Goal: Task Accomplishment & Management: Manage account settings

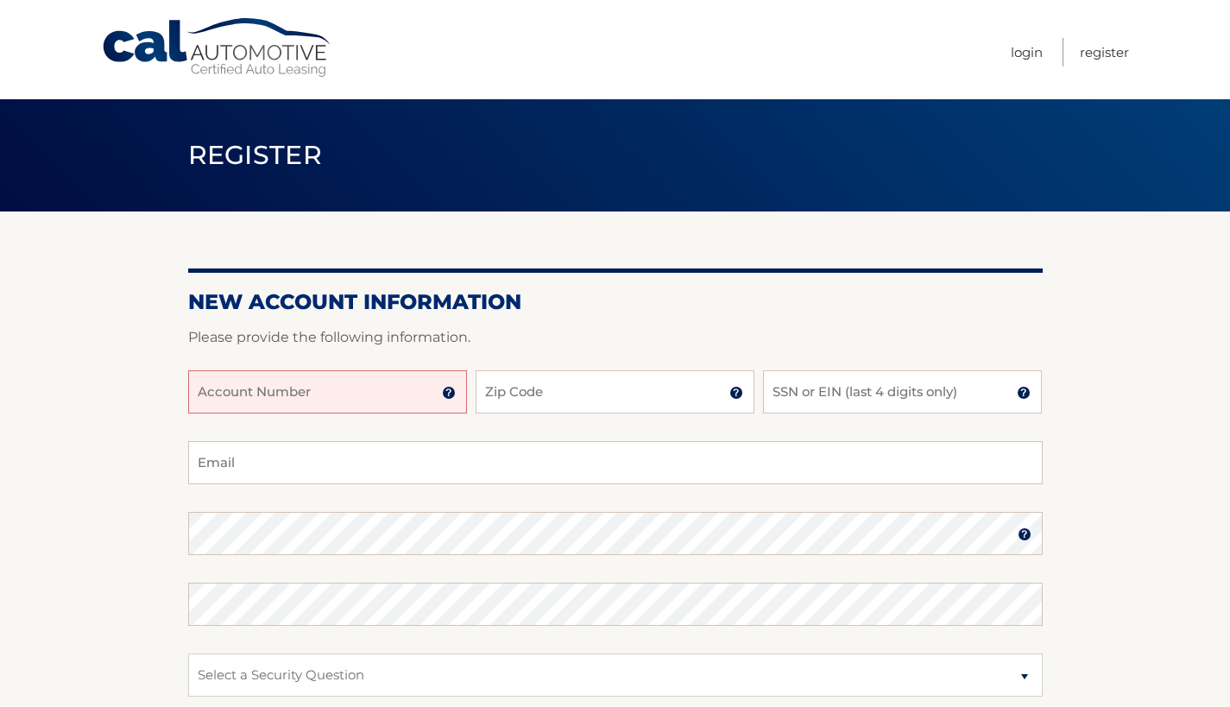
click at [348, 389] on input "Account Number" at bounding box center [327, 391] width 279 height 43
click at [659, 281] on div "New Account Information Please provide the following information. Account Numbe…" at bounding box center [615, 549] width 855 height 674
click at [313, 470] on input "Email" at bounding box center [615, 462] width 855 height 43
type input "2tordebbee@gmail.com"
click at [225, 394] on input "Account Number" at bounding box center [327, 391] width 279 height 43
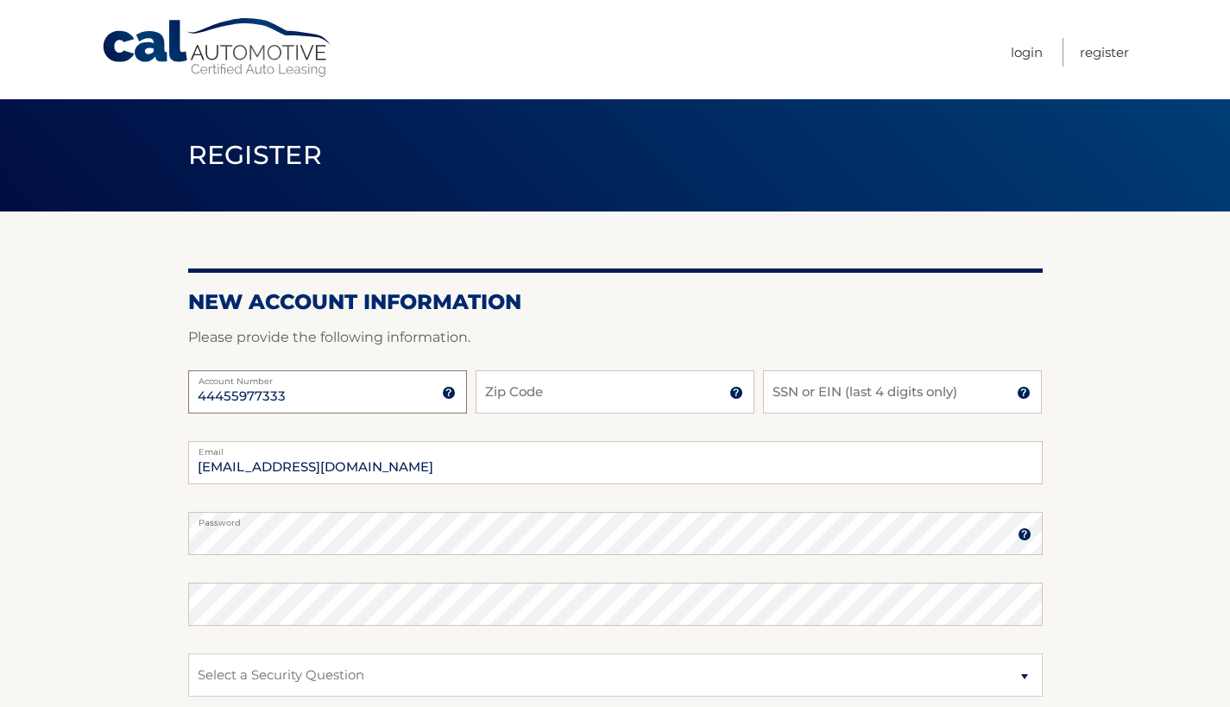
type input "44455977333"
click at [674, 390] on input "Zip Code" at bounding box center [615, 391] width 279 height 43
type input "07052"
click at [881, 402] on input "SSN or EIN (last 4 digits only)" at bounding box center [902, 391] width 279 height 43
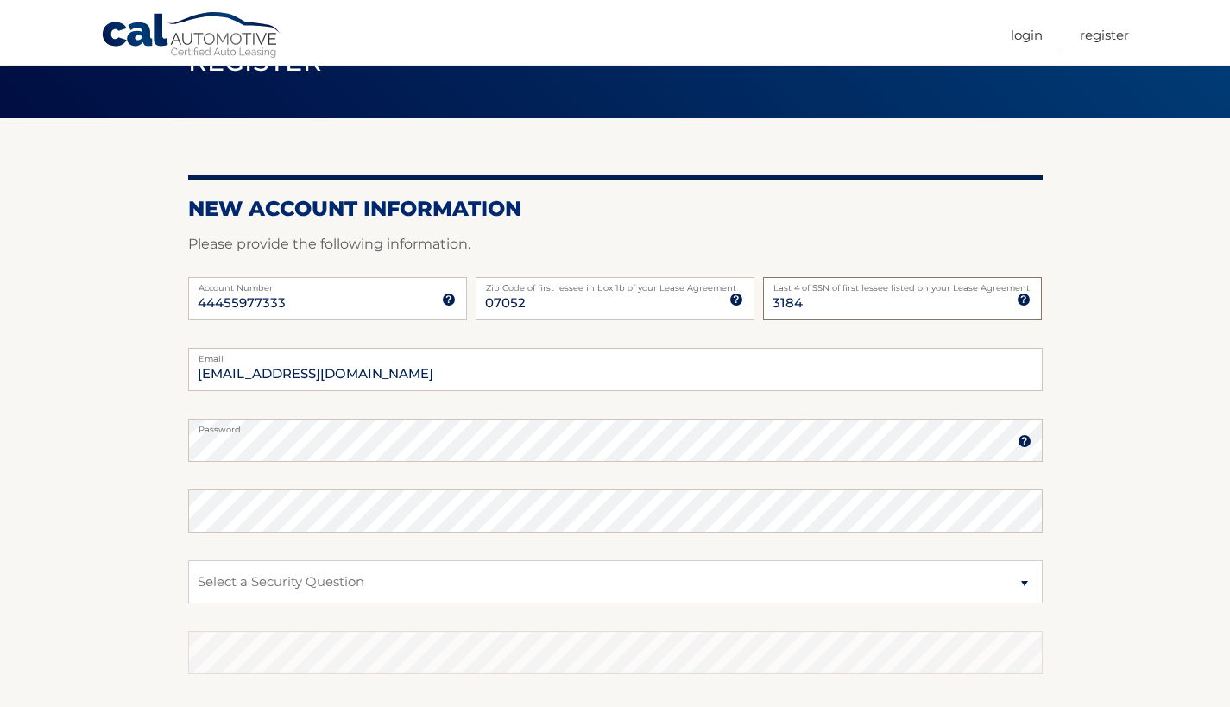
scroll to position [97, 0]
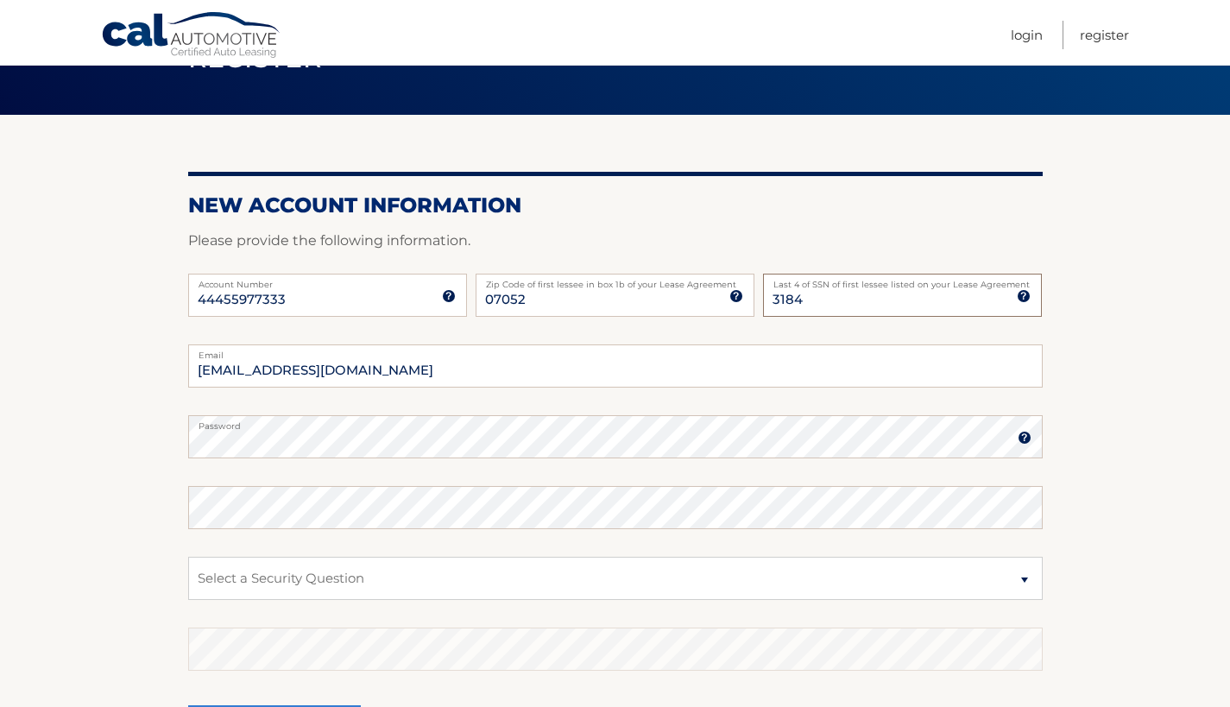
type input "3184"
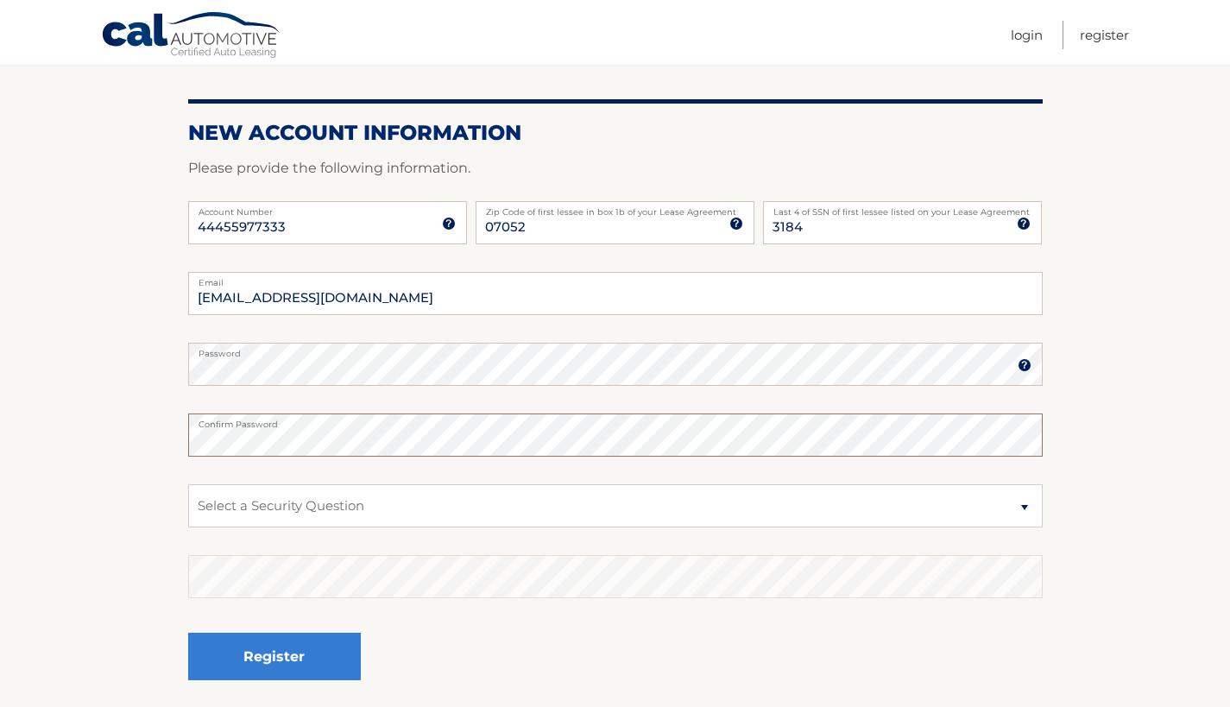
scroll to position [173, 0]
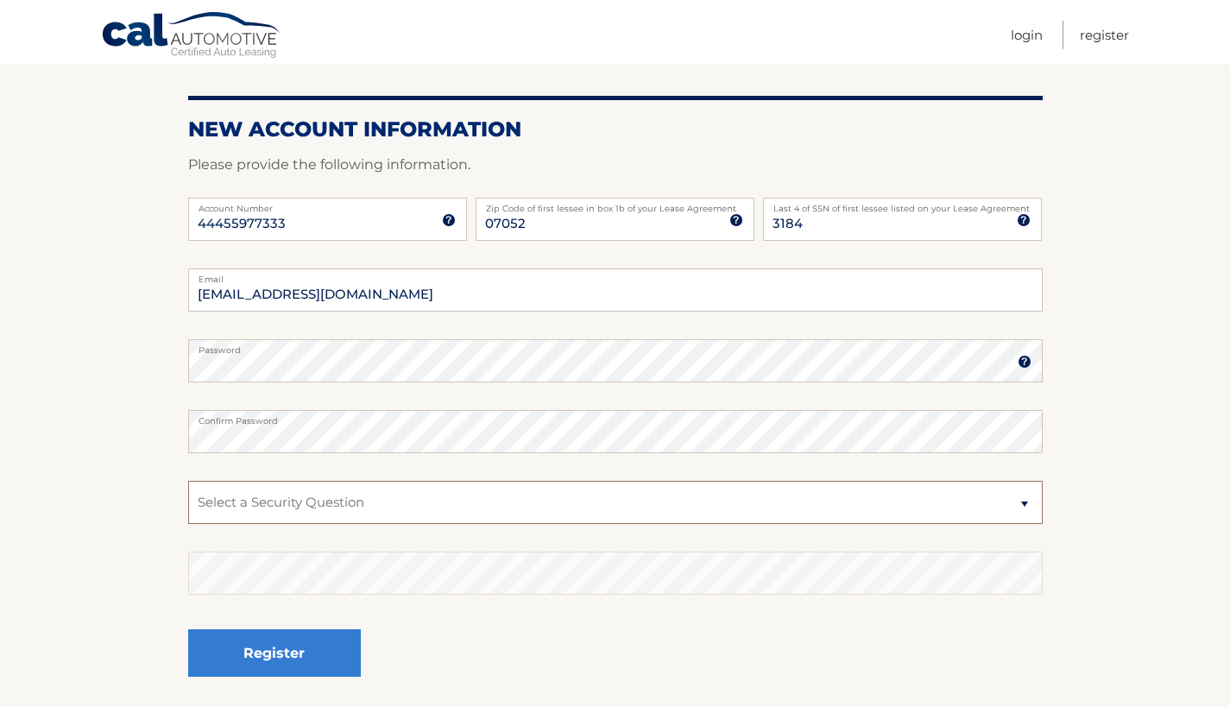
select select "1"
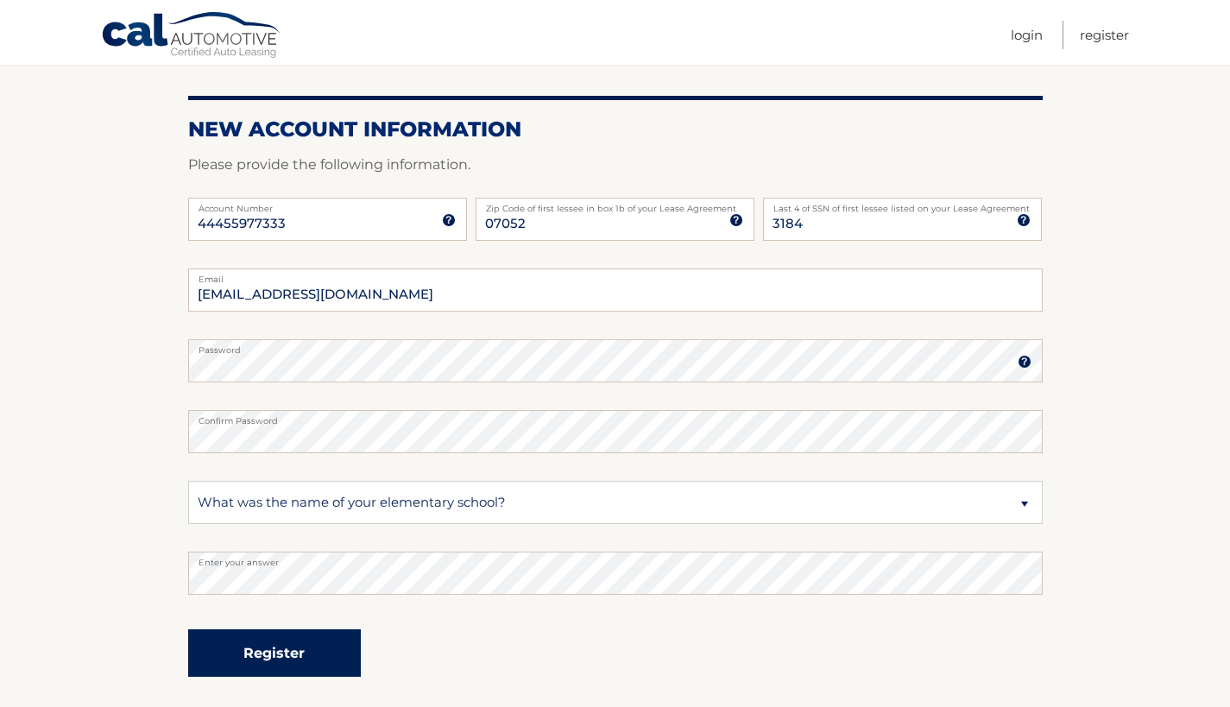
click at [259, 651] on button "Register" at bounding box center [274, 652] width 173 height 47
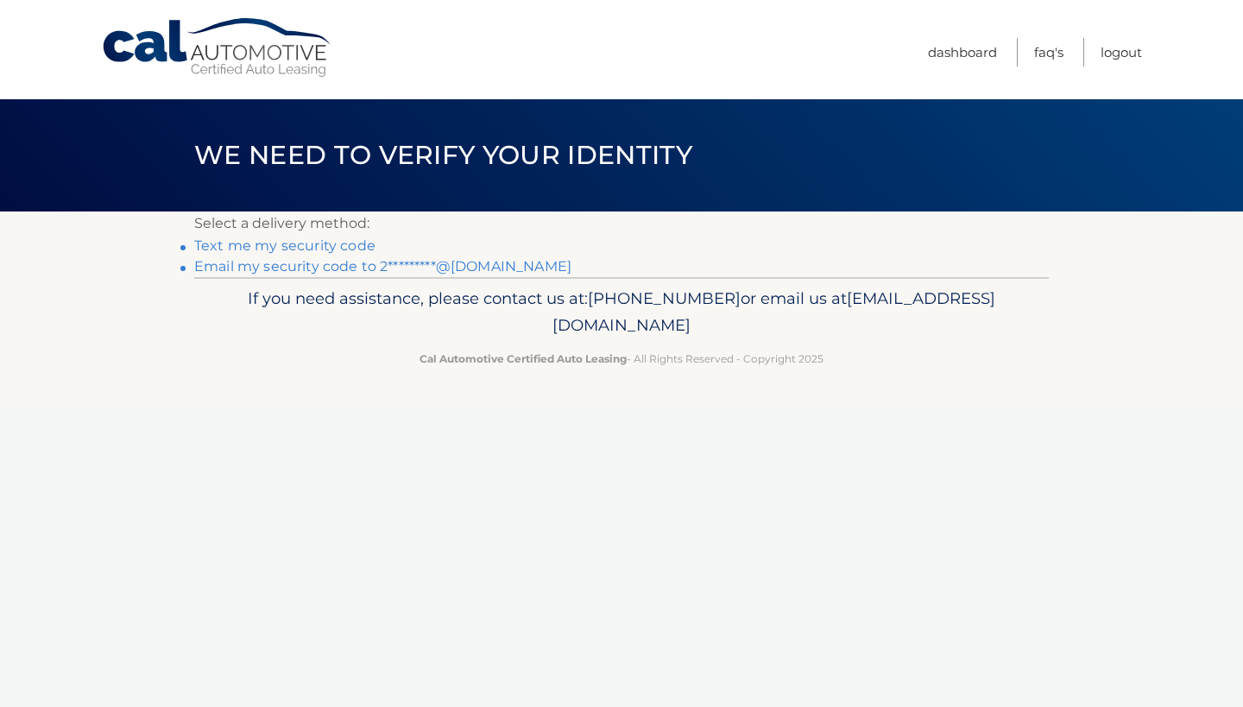
click at [281, 243] on link "Text me my security code" at bounding box center [284, 245] width 181 height 16
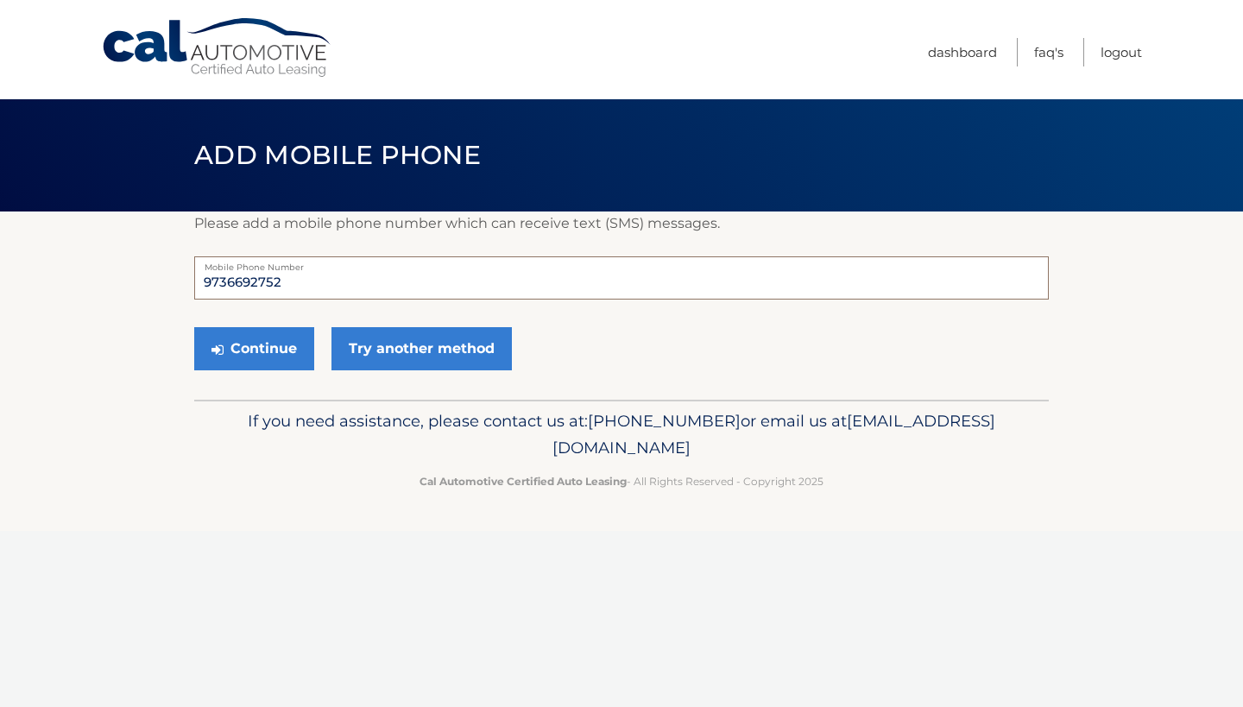
drag, startPoint x: 292, startPoint y: 286, endPoint x: 193, endPoint y: 279, distance: 98.7
click at [193, 279] on section "Please add a mobile phone number which can receive text (SMS) messages. 9736692…" at bounding box center [621, 306] width 1243 height 188
type input "9732041154"
click at [254, 349] on button "Continue" at bounding box center [254, 348] width 120 height 43
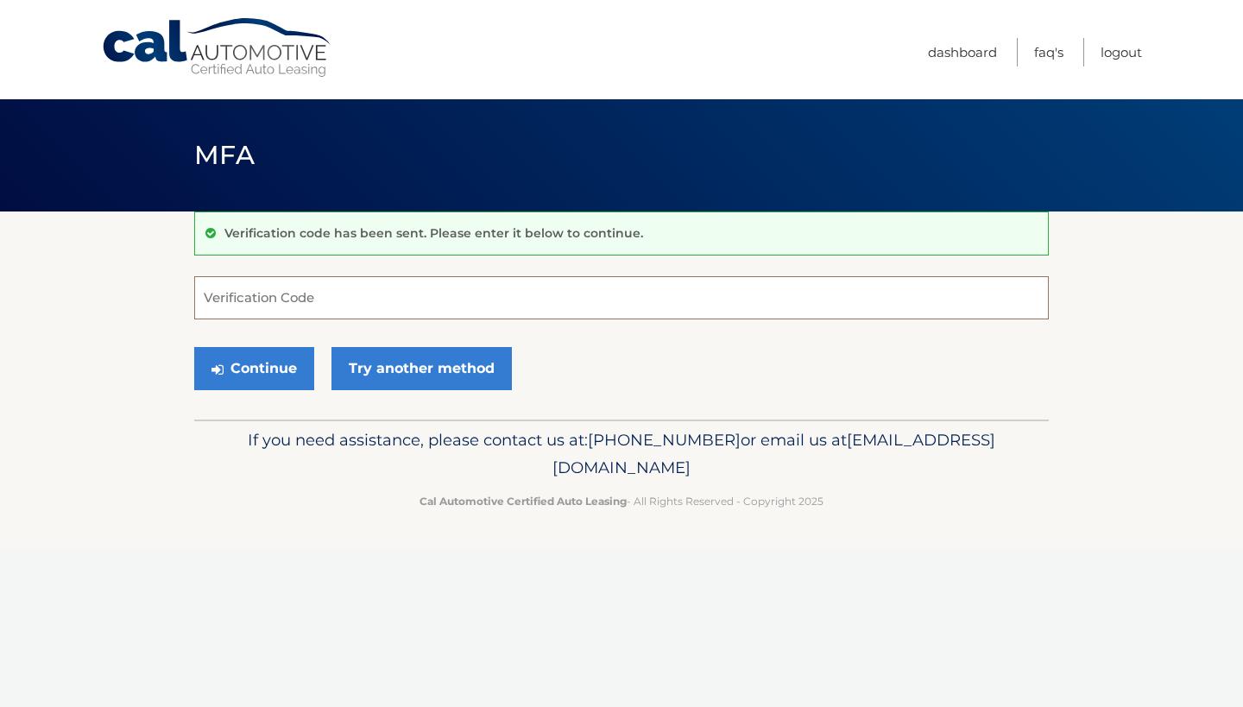
click at [242, 306] on input "Verification Code" at bounding box center [621, 297] width 855 height 43
type input "028166"
click at [738, 404] on div "Verification code has been sent. Please enter it below to continue. 028166 Veri…" at bounding box center [621, 316] width 855 height 208
click at [252, 363] on button "Continue" at bounding box center [254, 368] width 120 height 43
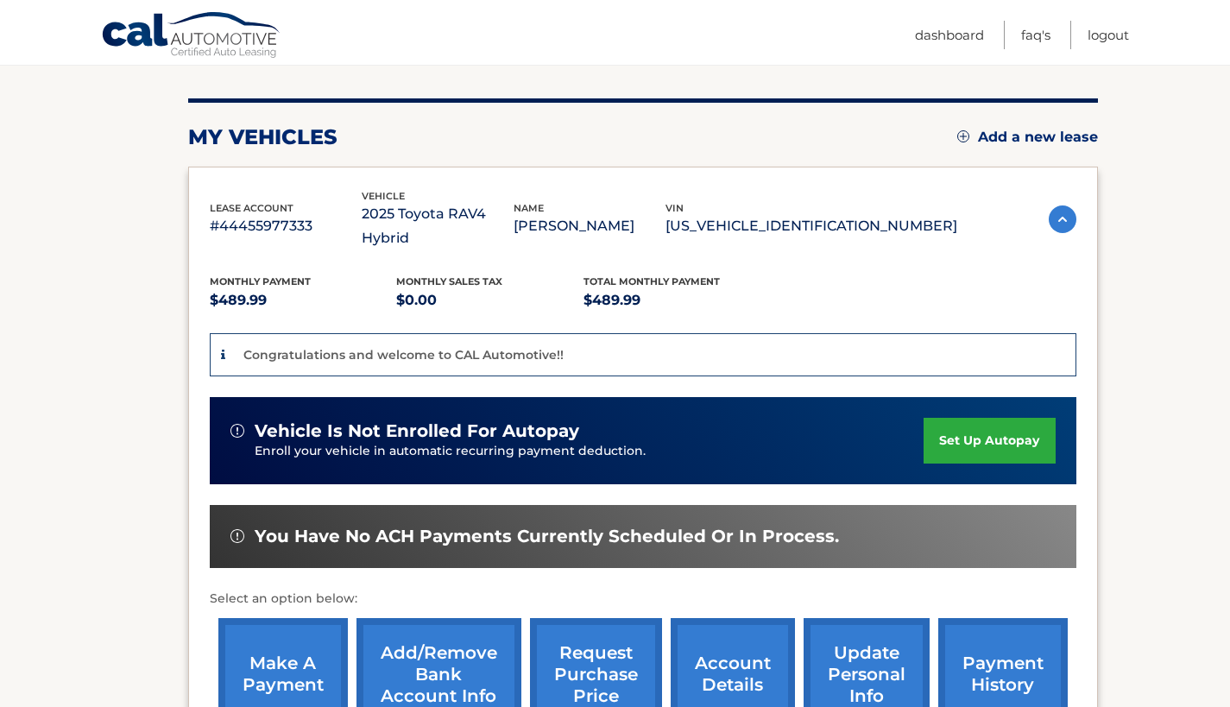
scroll to position [255, 0]
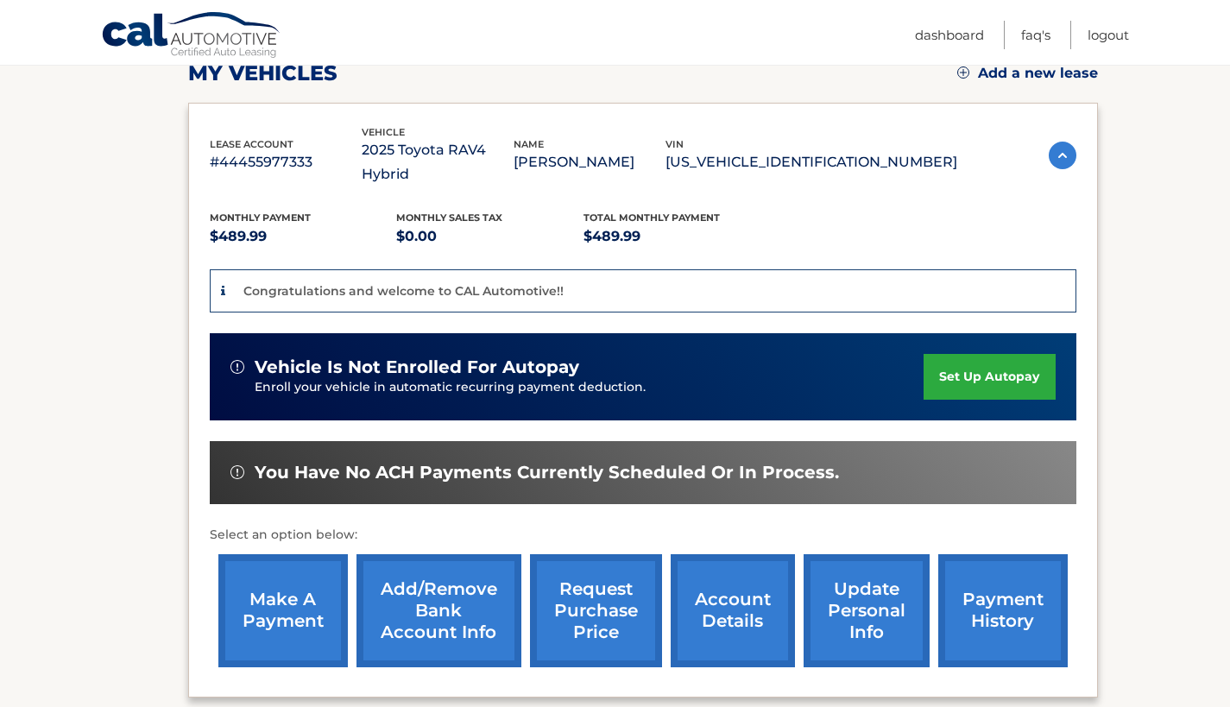
click at [981, 354] on link "set up autopay" at bounding box center [989, 377] width 131 height 46
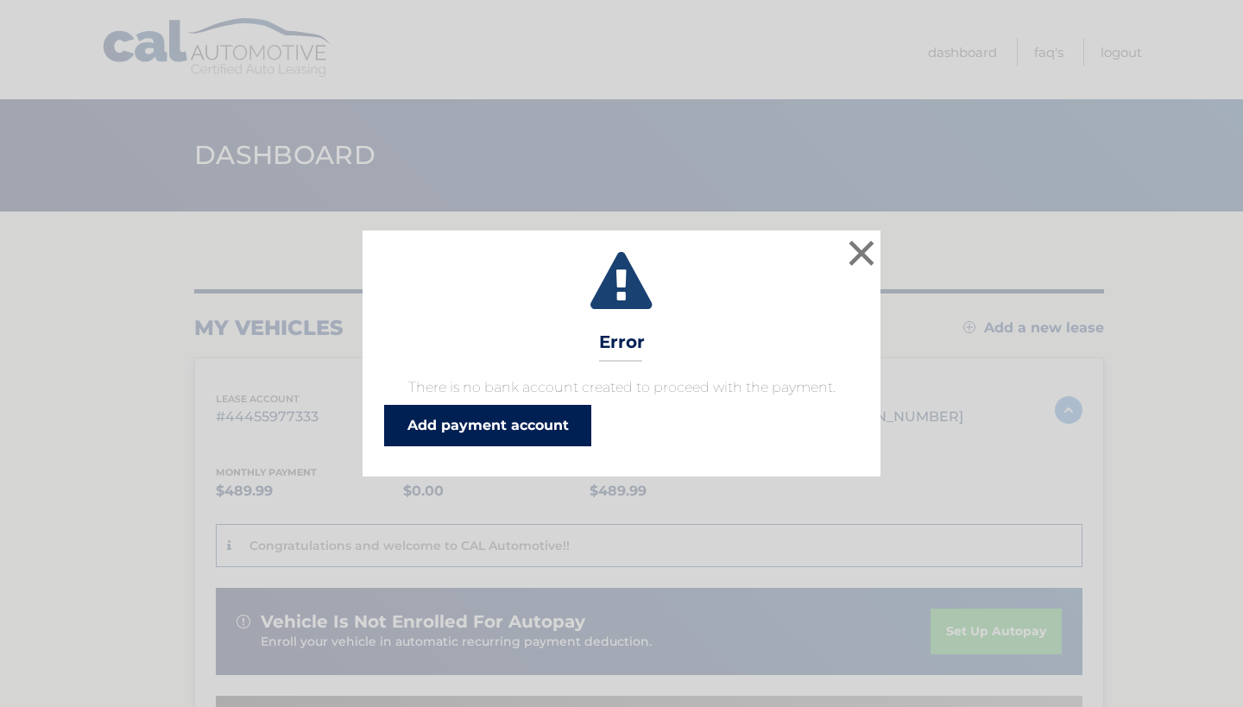
click at [471, 418] on link "Add payment account" at bounding box center [487, 425] width 207 height 41
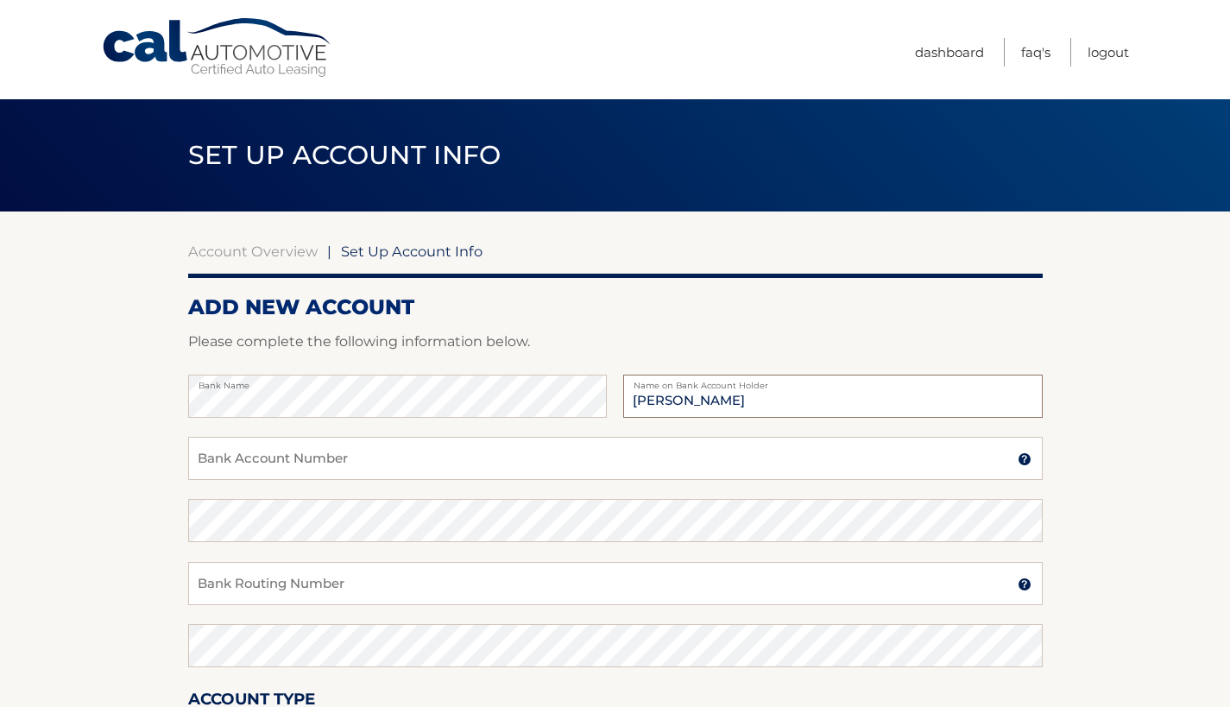
type input "Deborah Ann Weyland"
click at [440, 460] on input "Bank Account Number" at bounding box center [615, 458] width 855 height 43
type input "023344242"
click at [535, 583] on input "Bank Routing Number" at bounding box center [615, 583] width 855 height 43
type input "021201383"
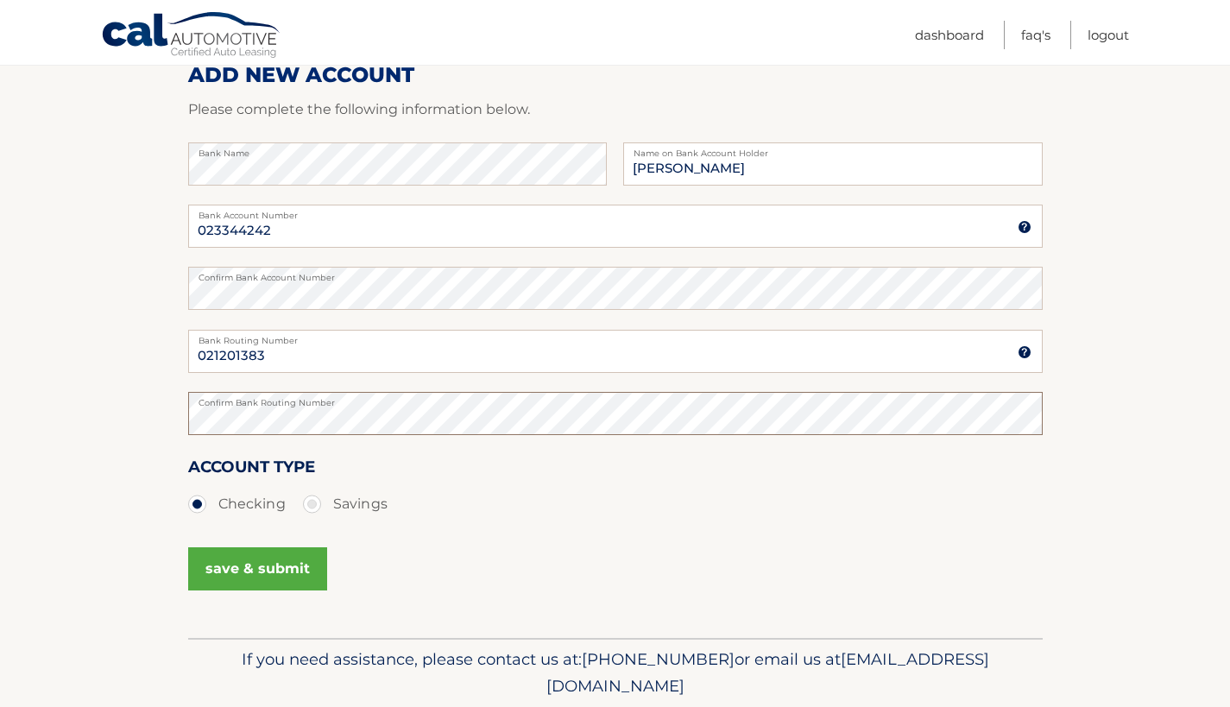
scroll to position [236, 0]
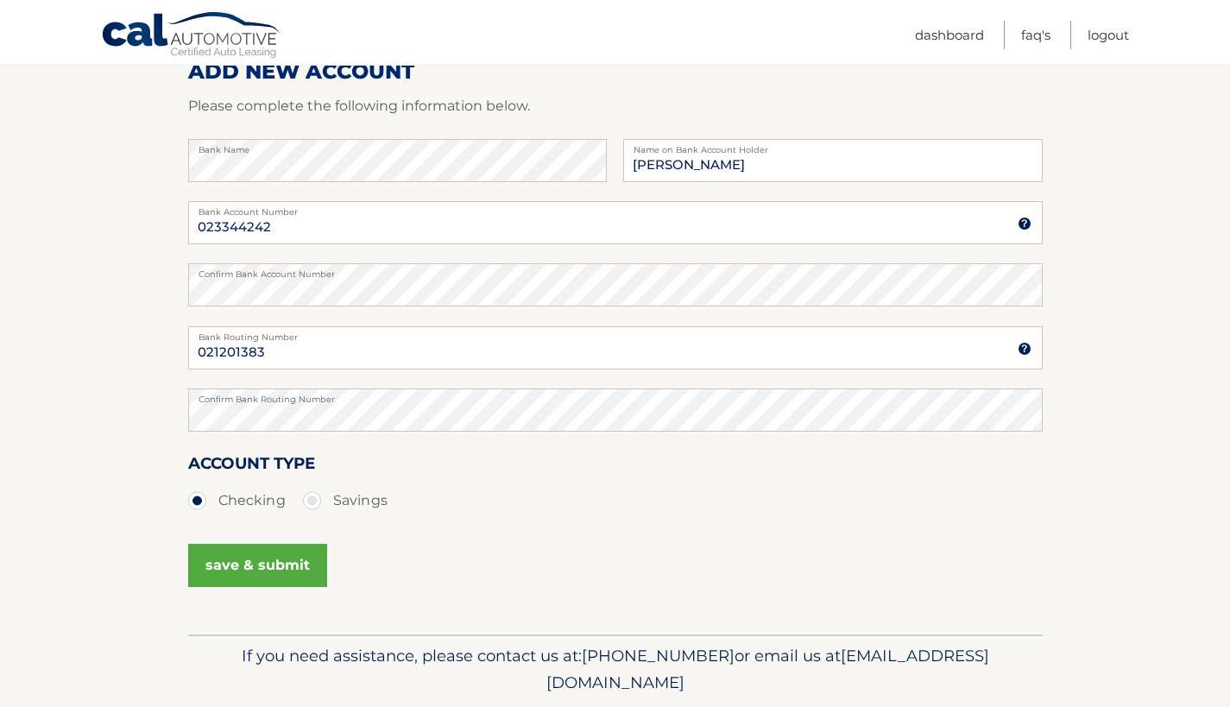
click at [252, 559] on button "save & submit" at bounding box center [257, 565] width 139 height 43
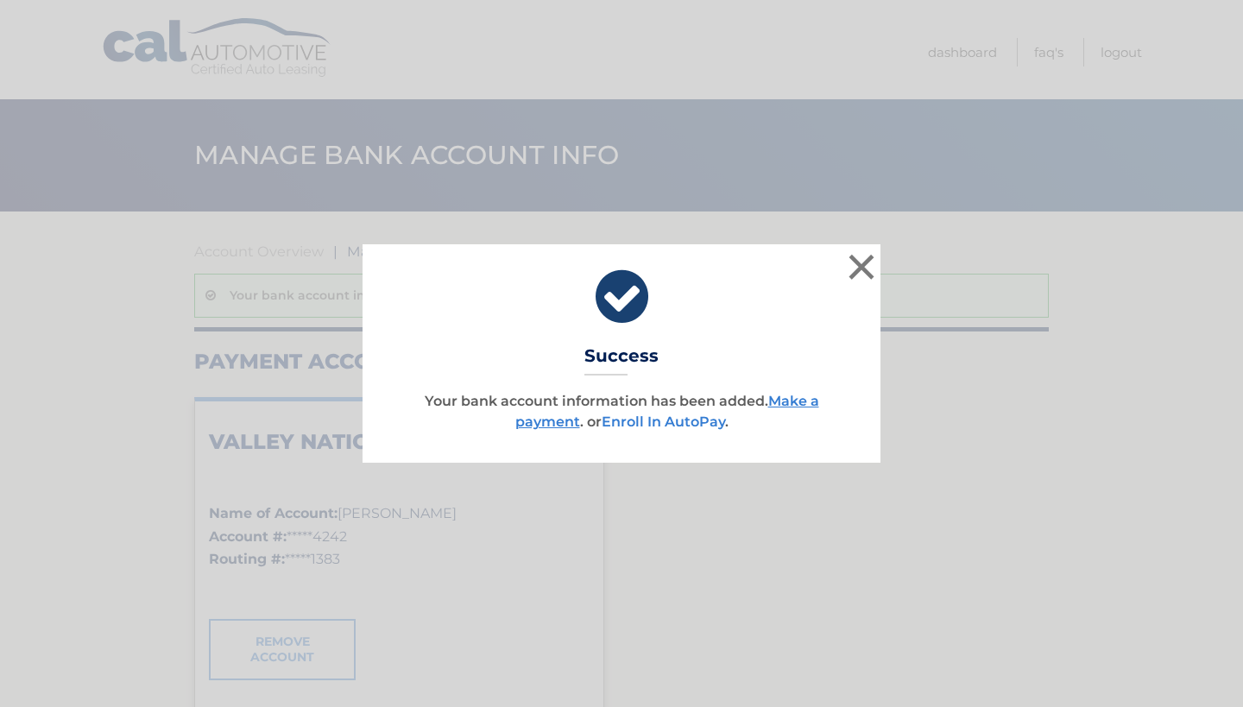
click at [667, 417] on link "Enroll In AutoPay" at bounding box center [663, 422] width 123 height 16
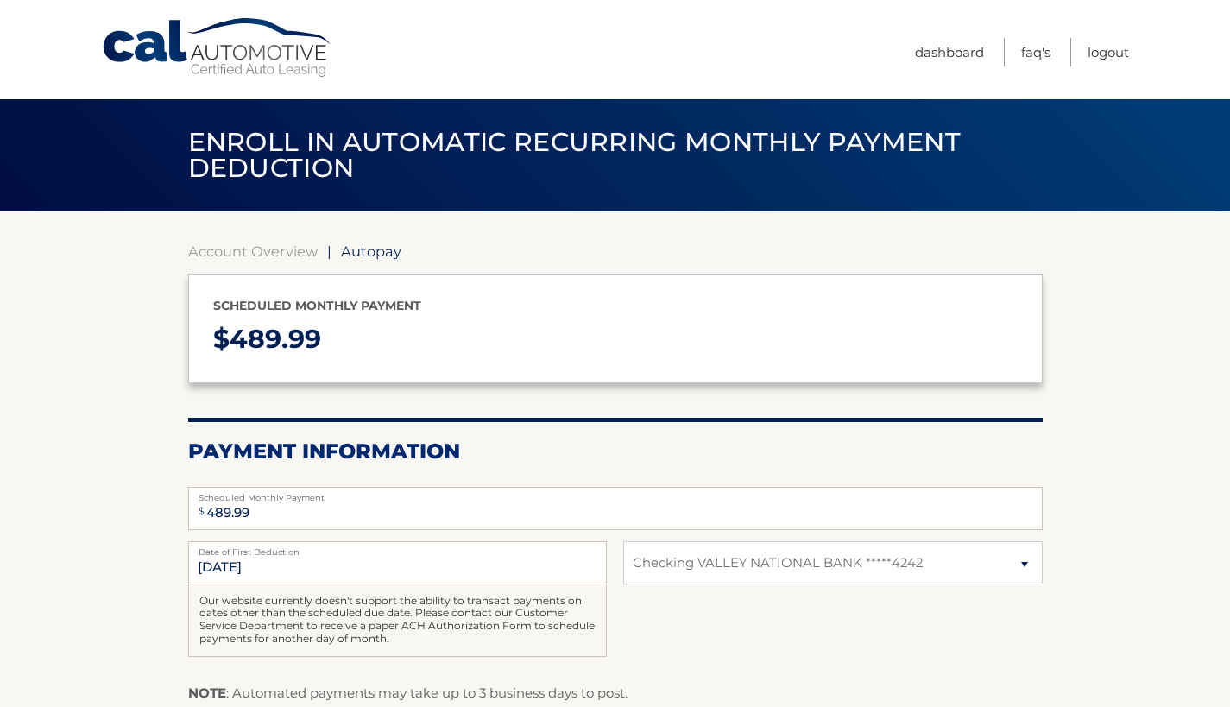
select select "YWIyM2I4OWMtMWU5Mi00NmMzLThkZjYtNTQ3MWYzODUyYjcx"
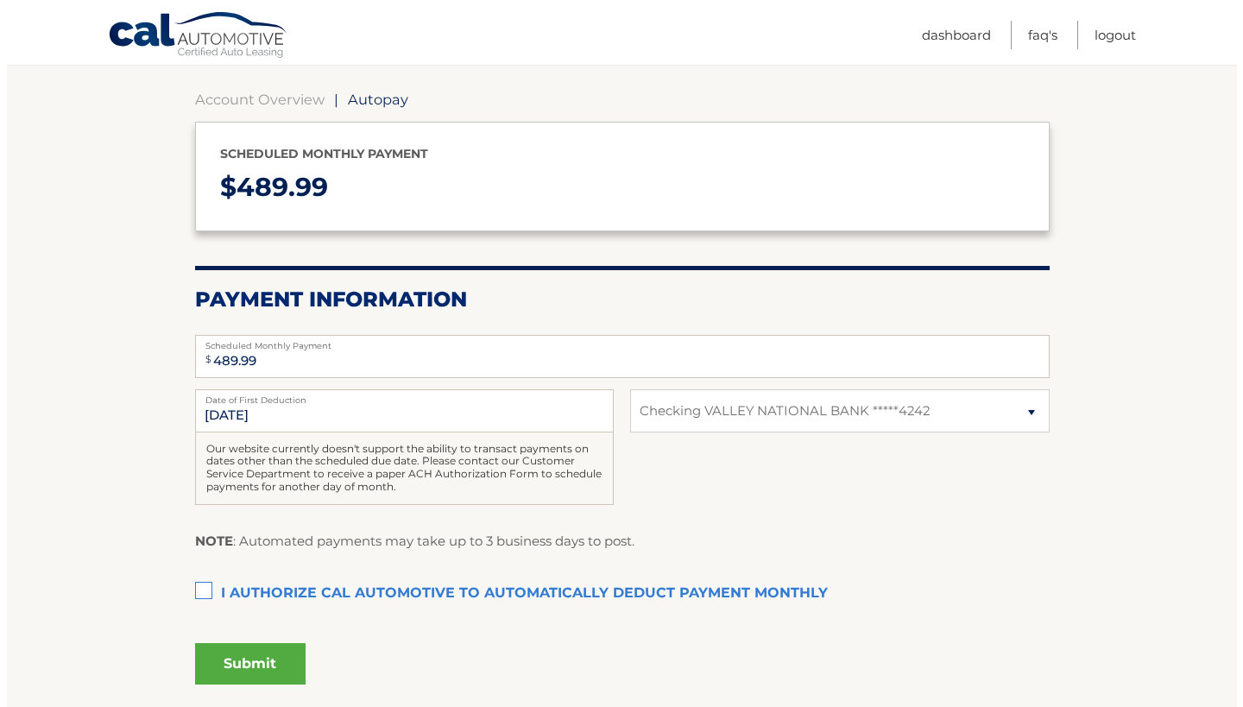
scroll to position [210, 0]
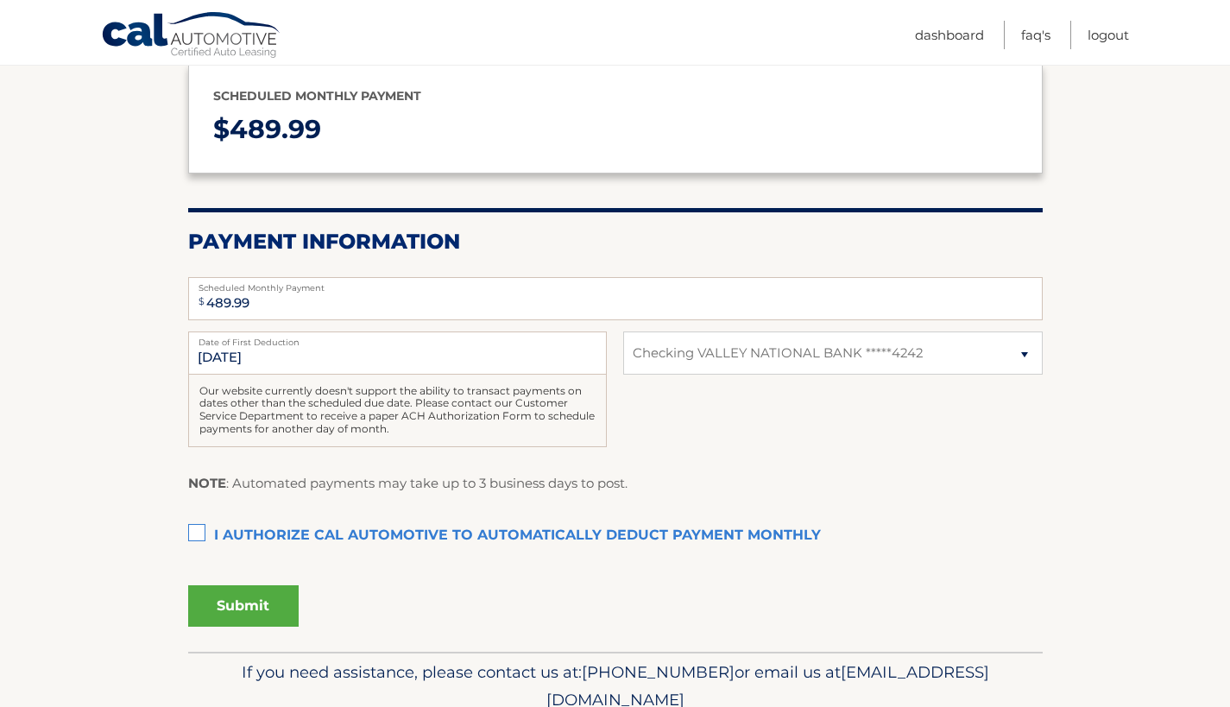
click at [197, 528] on label "I authorize cal automotive to automatically deduct payment monthly This checkbo…" at bounding box center [615, 536] width 855 height 35
click at [0, 0] on input "I authorize cal automotive to automatically deduct payment monthly This checkbo…" at bounding box center [0, 0] width 0 height 0
click at [250, 357] on input "[DATE]" at bounding box center [397, 353] width 419 height 43
click at [234, 595] on button "Submit" at bounding box center [243, 605] width 111 height 41
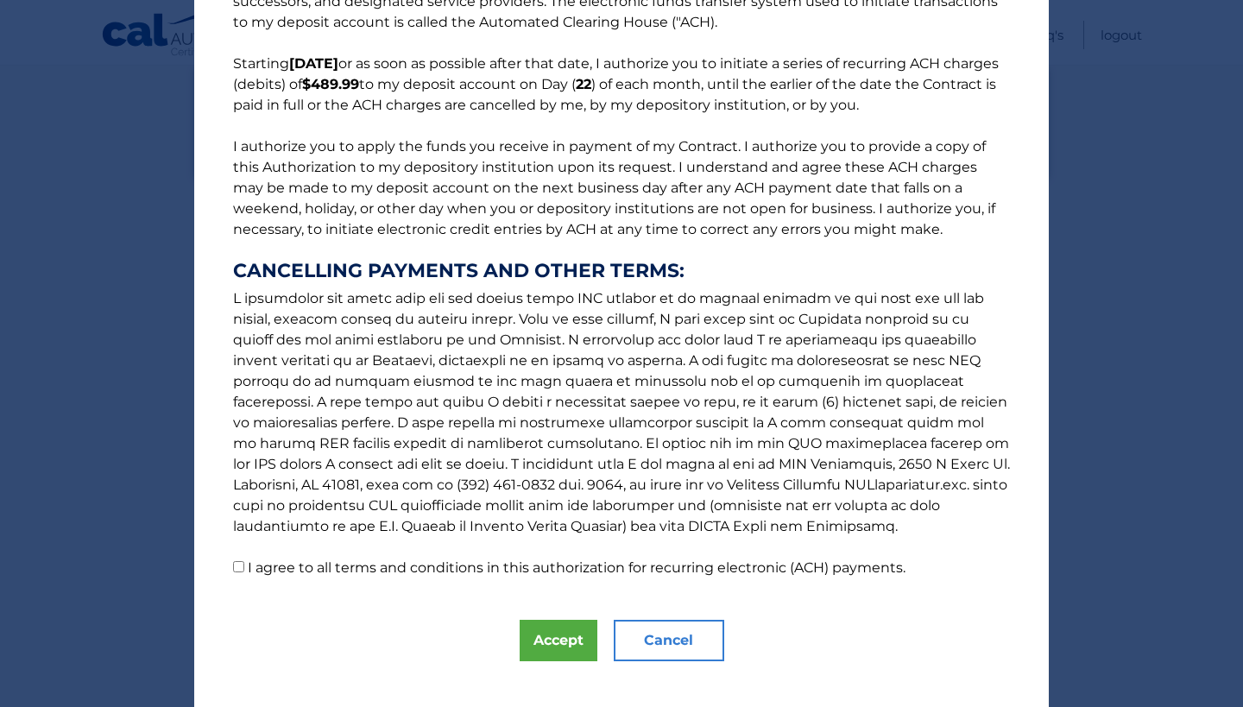
scroll to position [130, 0]
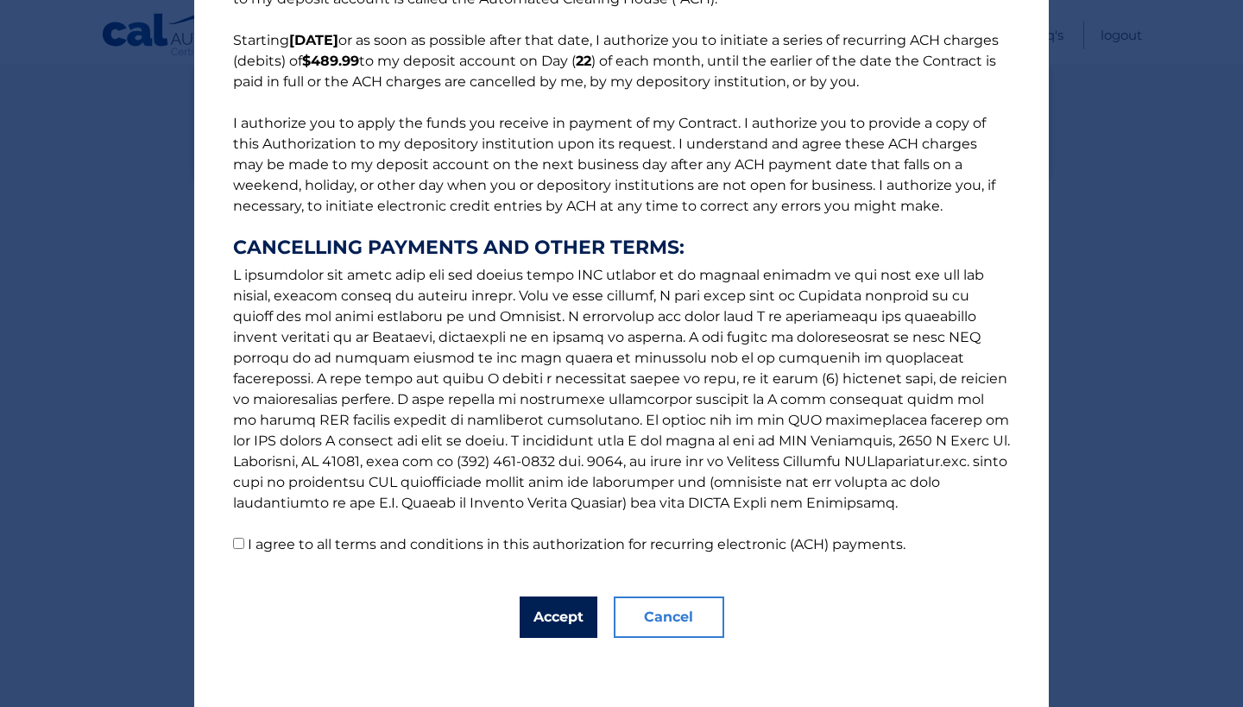
click at [545, 615] on button "Accept" at bounding box center [559, 617] width 78 height 41
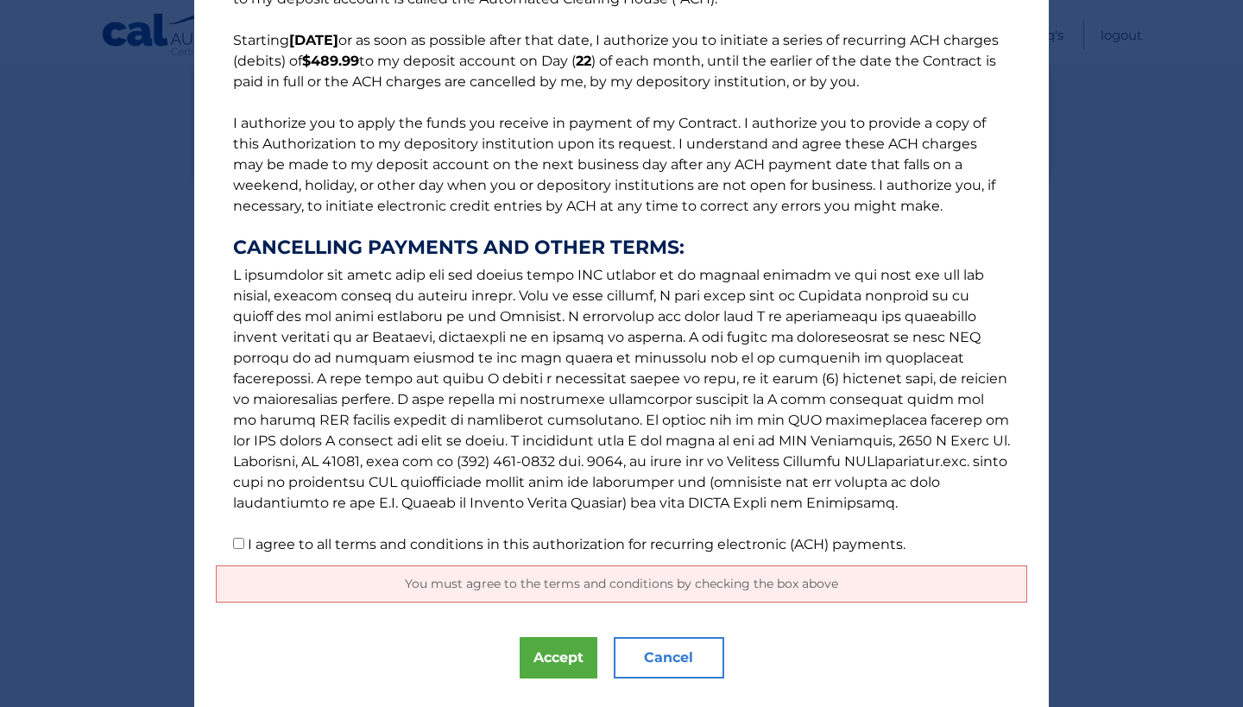
click at [233, 545] on input "I agree to all terms and conditions in this authorization for recurring electro…" at bounding box center [238, 543] width 11 height 11
checkbox input "true"
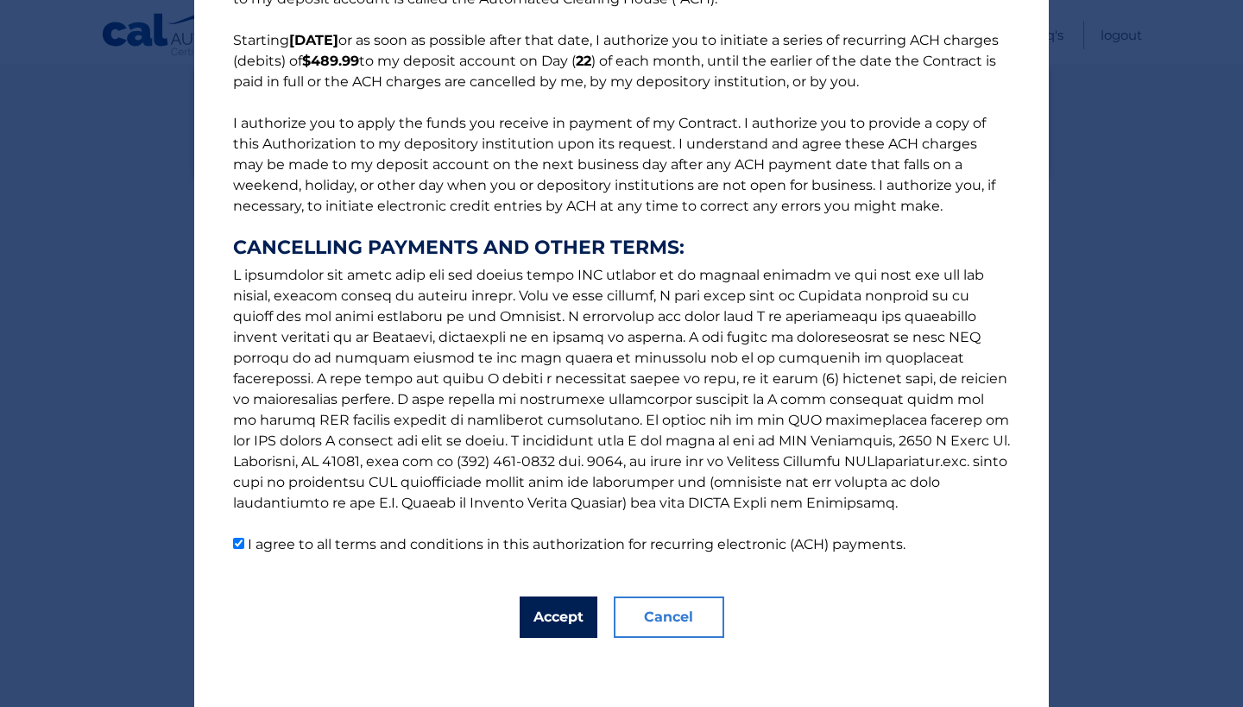
click at [557, 619] on button "Accept" at bounding box center [559, 617] width 78 height 41
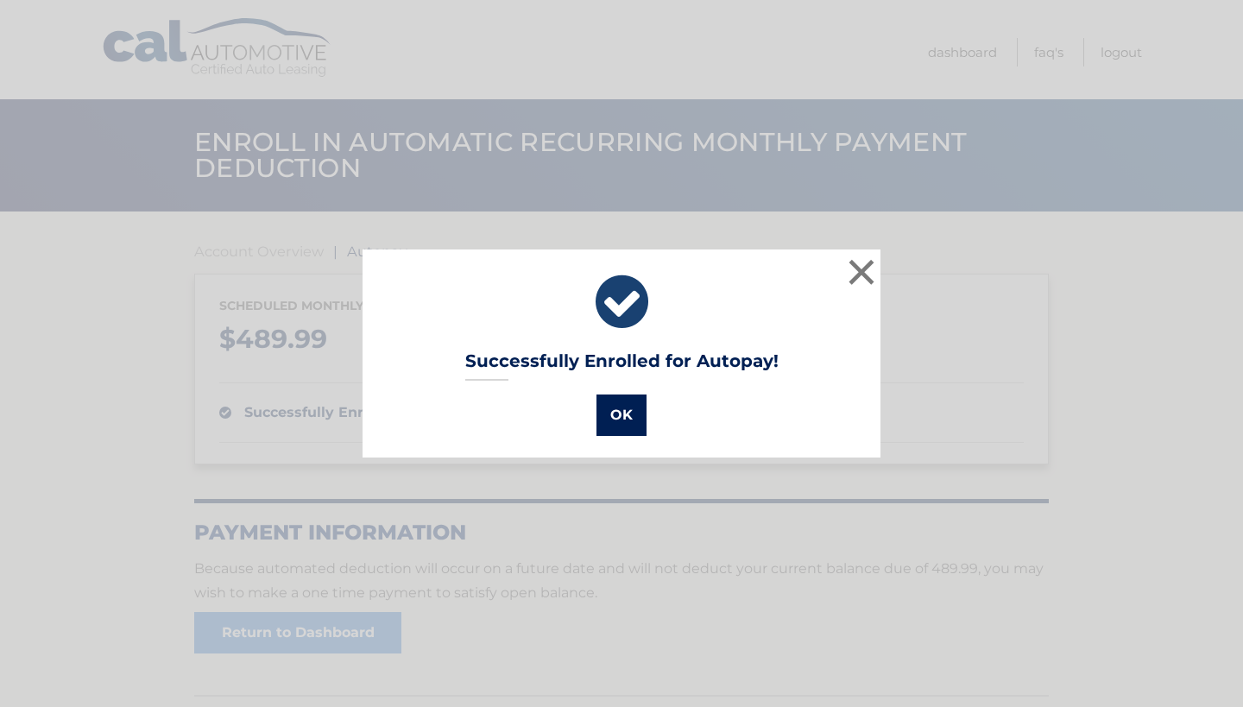
click at [614, 412] on button "OK" at bounding box center [622, 415] width 50 height 41
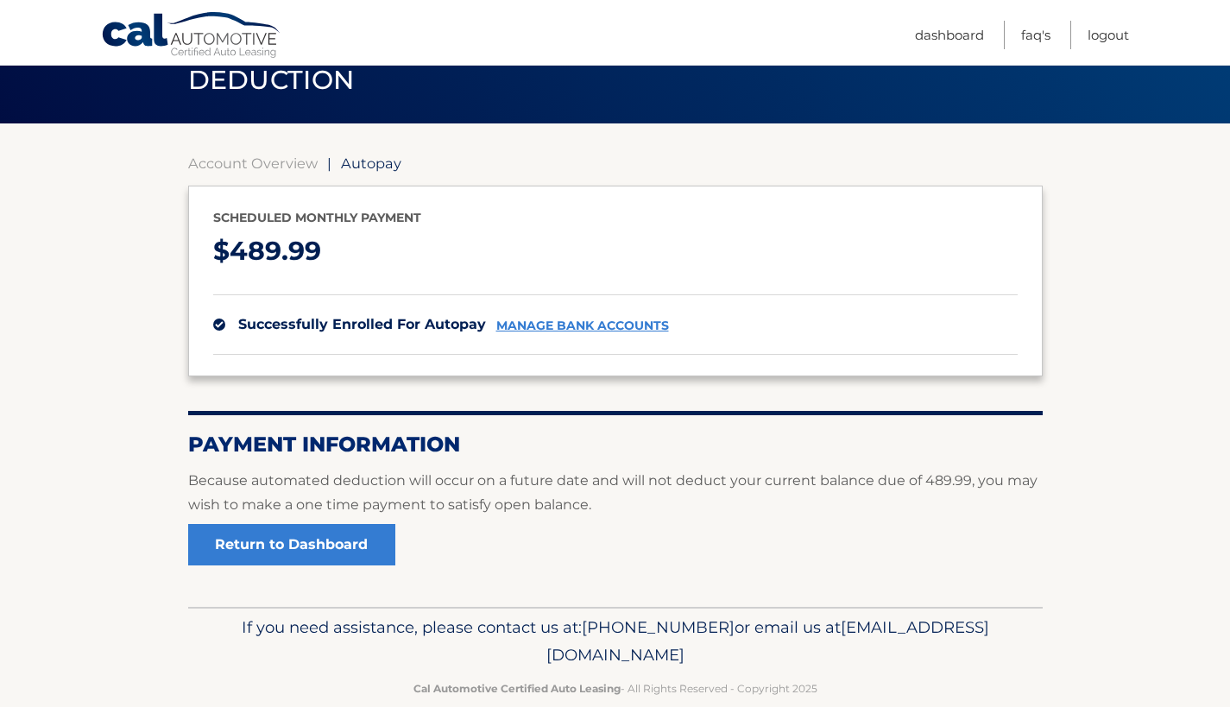
scroll to position [116, 0]
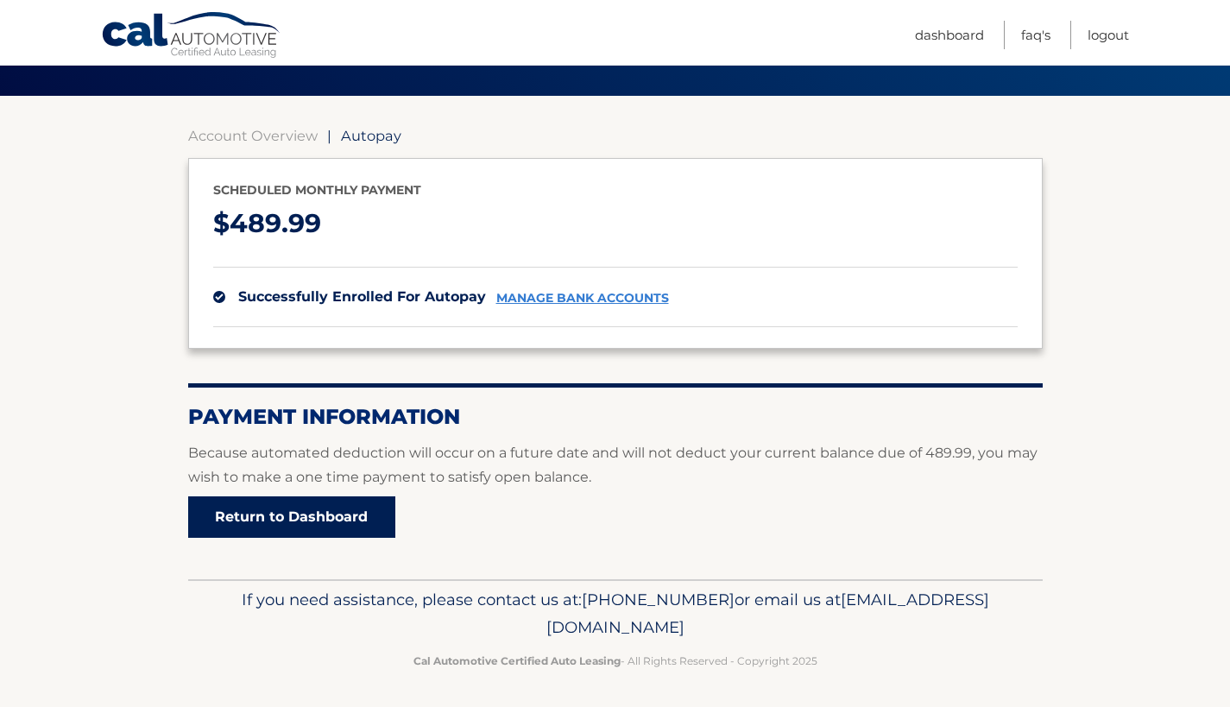
click at [274, 505] on link "Return to Dashboard" at bounding box center [291, 516] width 207 height 41
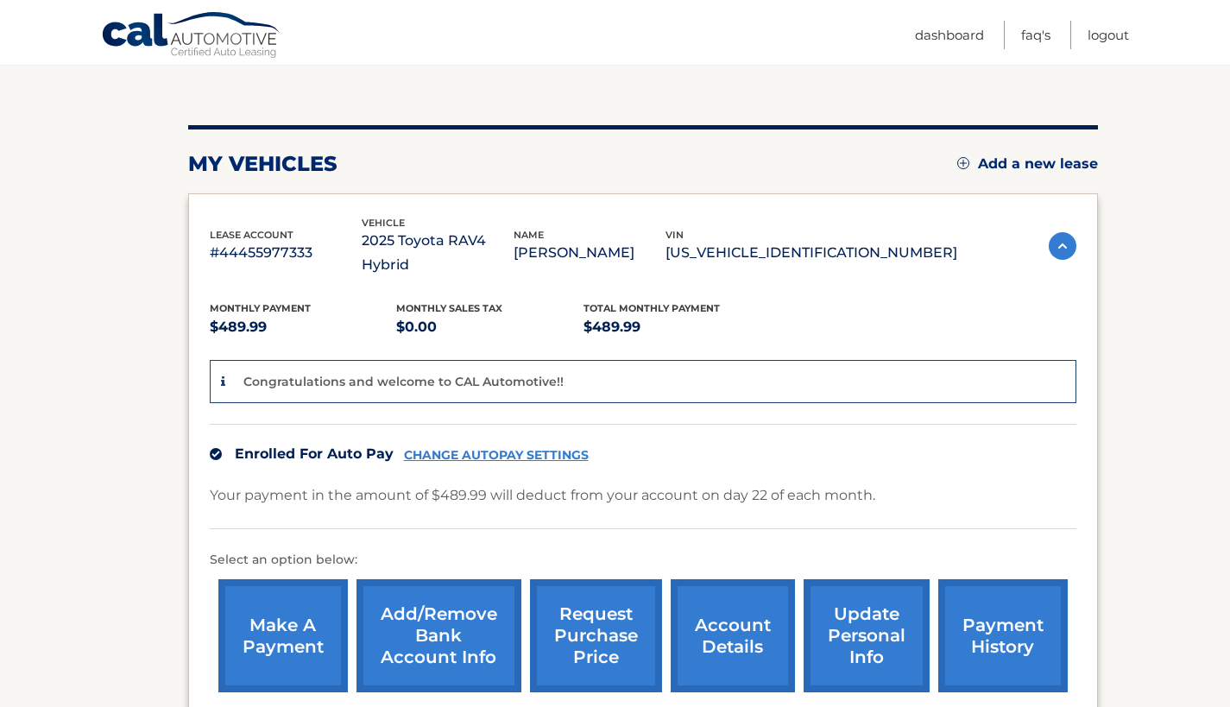
scroll to position [248, 0]
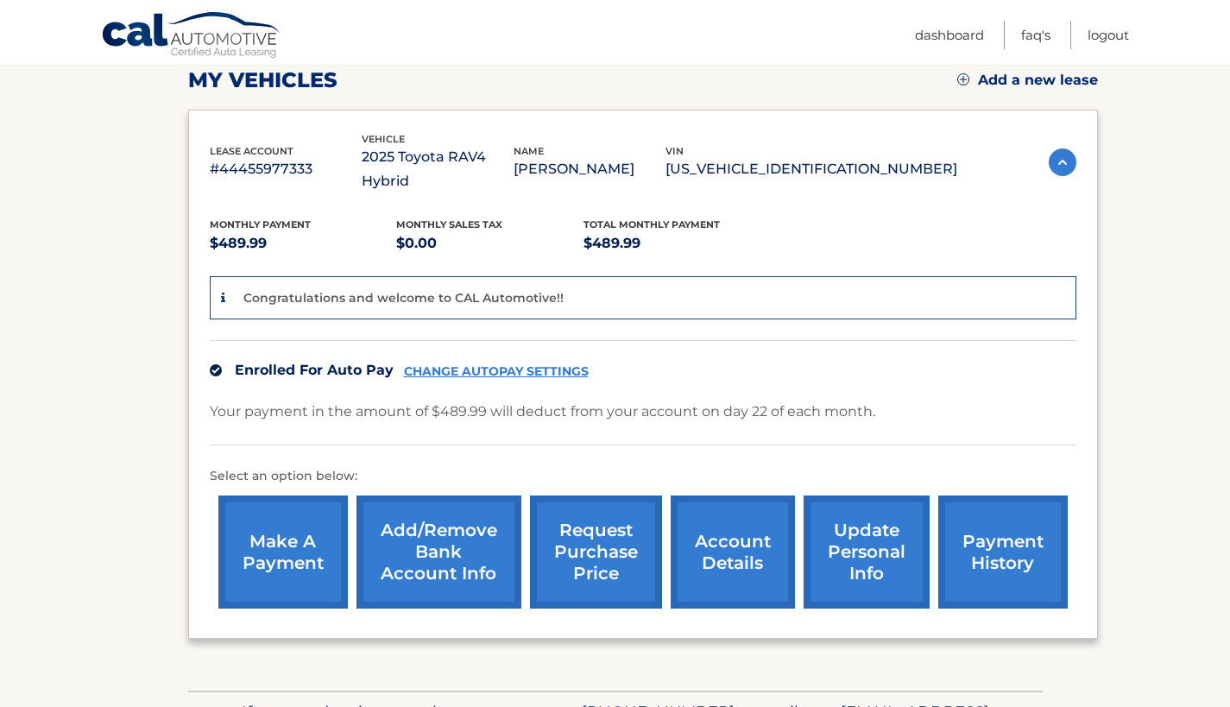
click at [740, 527] on link "account details" at bounding box center [733, 552] width 124 height 113
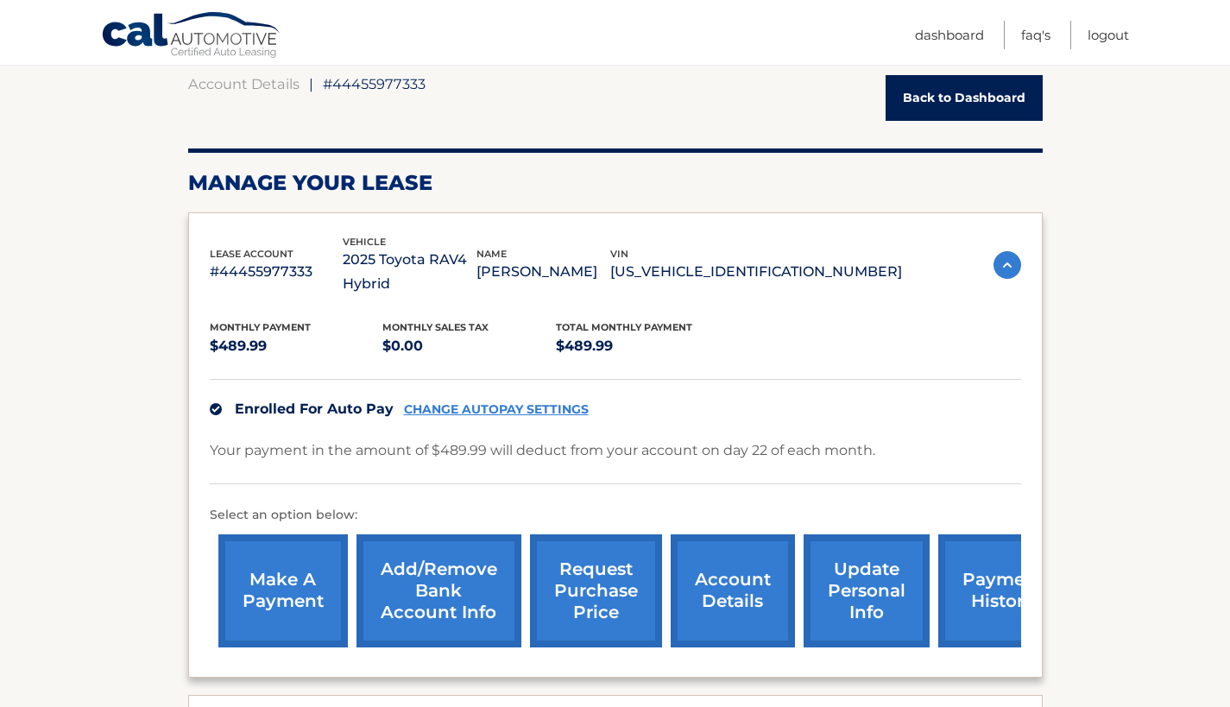
scroll to position [218, 0]
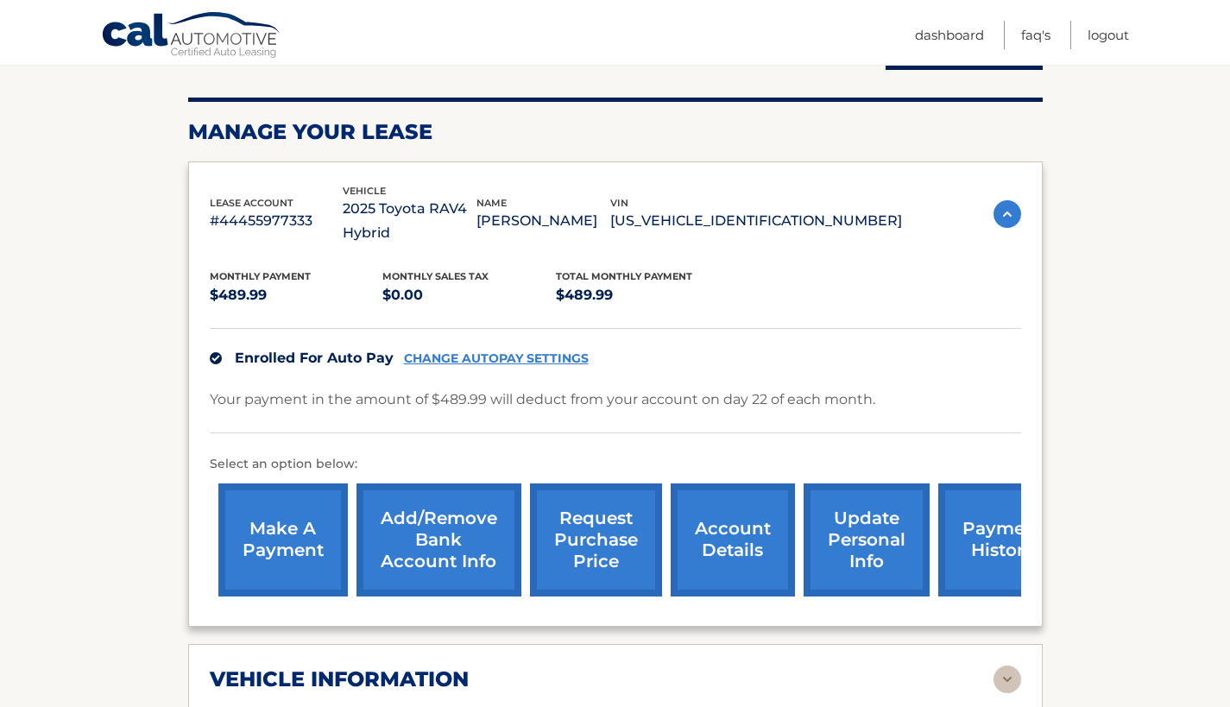
click at [870, 545] on link "update personal info" at bounding box center [867, 539] width 126 height 113
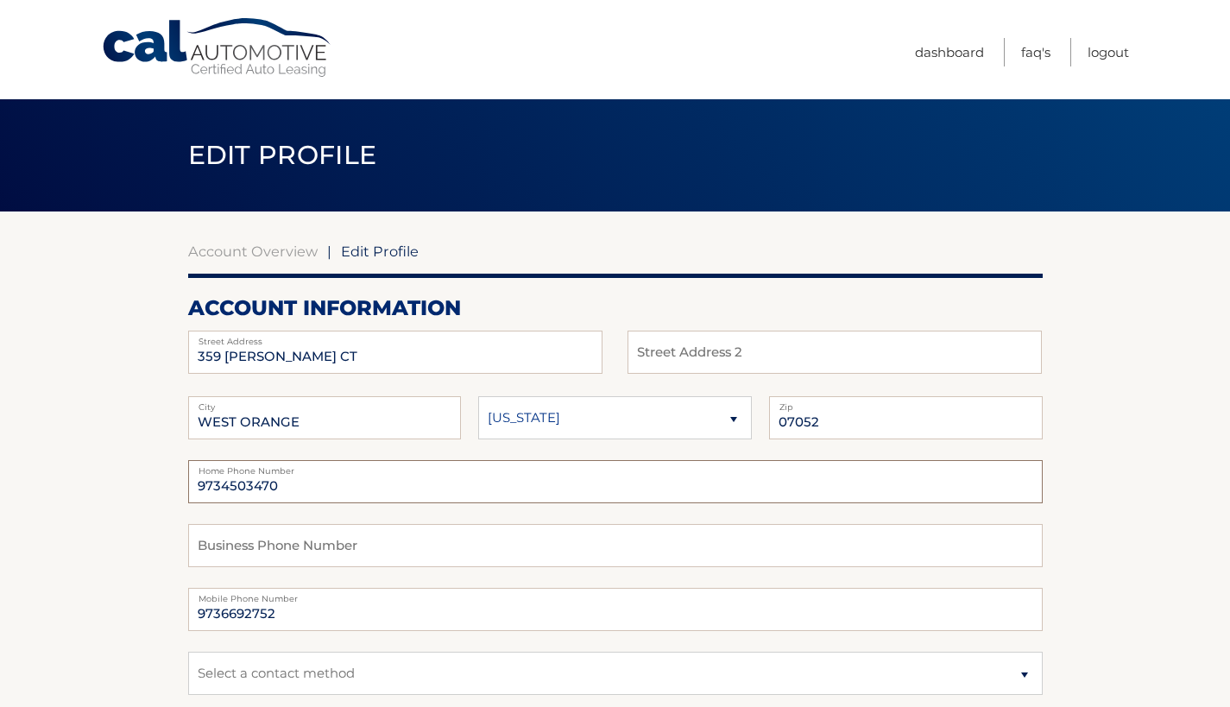
click at [287, 484] on input "9734503470" at bounding box center [615, 481] width 855 height 43
type input "9736692752"
click at [288, 610] on input "9736692752" at bounding box center [615, 609] width 855 height 43
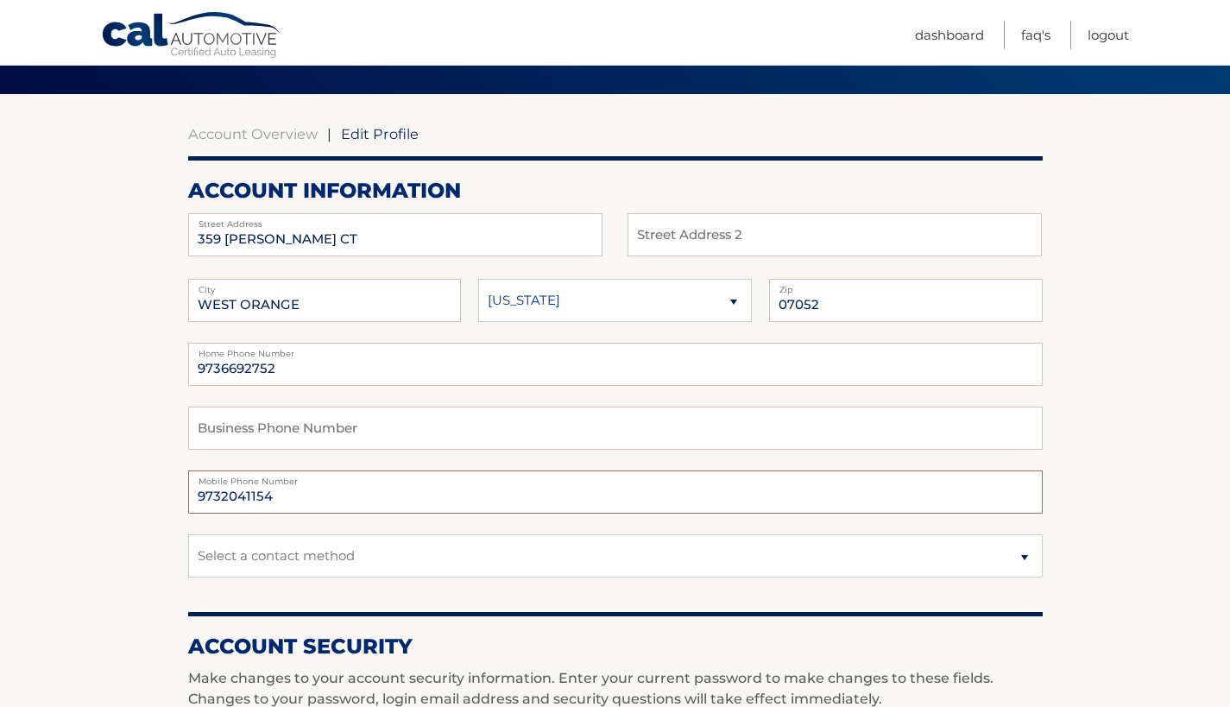
scroll to position [121, 0]
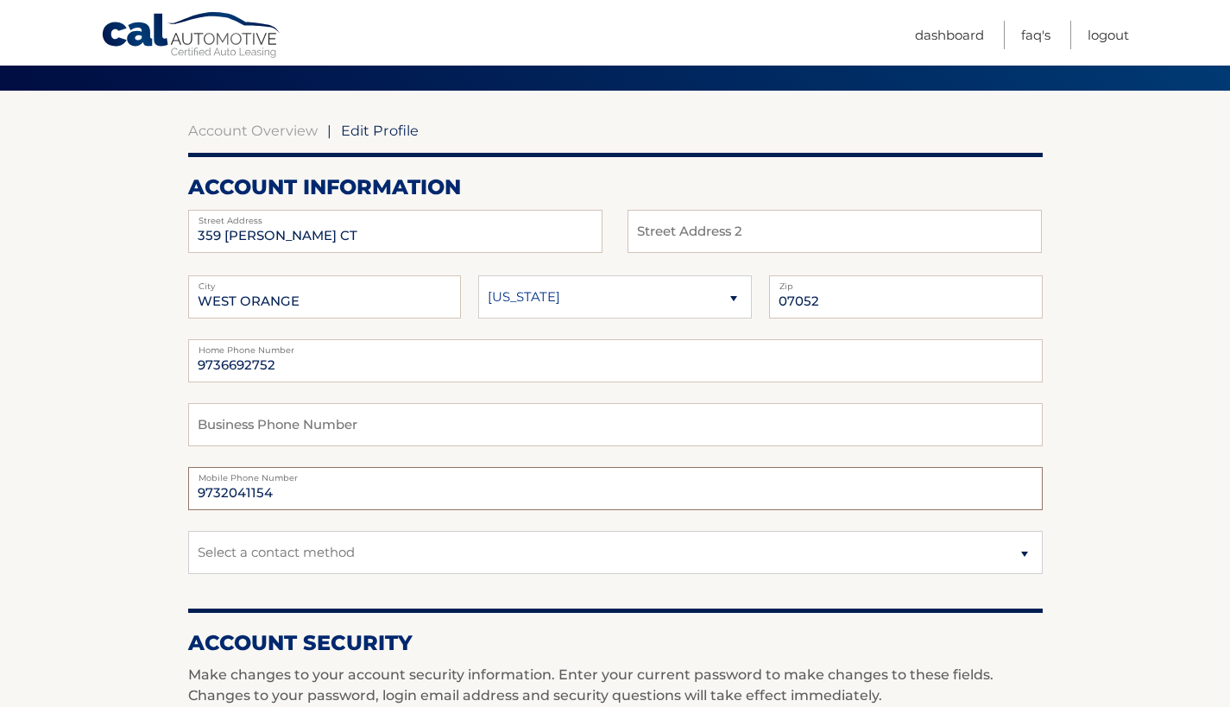
type input "9732041154"
select select "1"
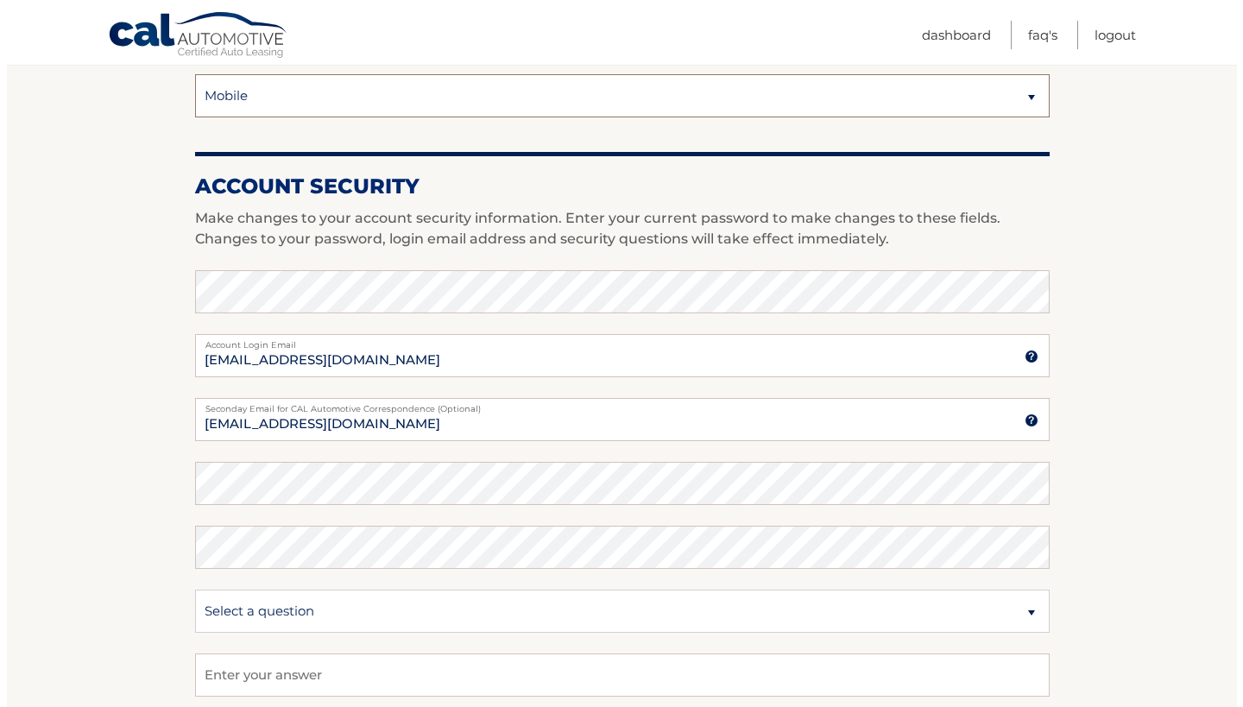
scroll to position [767, 0]
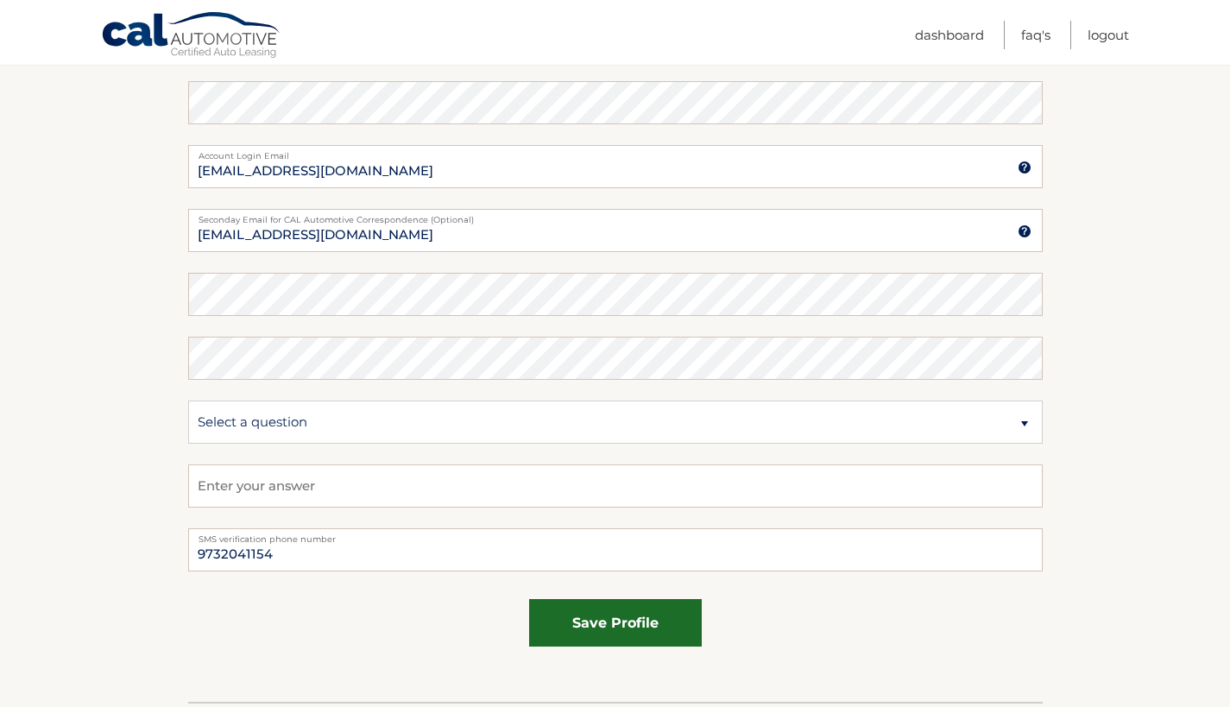
click at [600, 618] on button "save profile" at bounding box center [615, 622] width 173 height 47
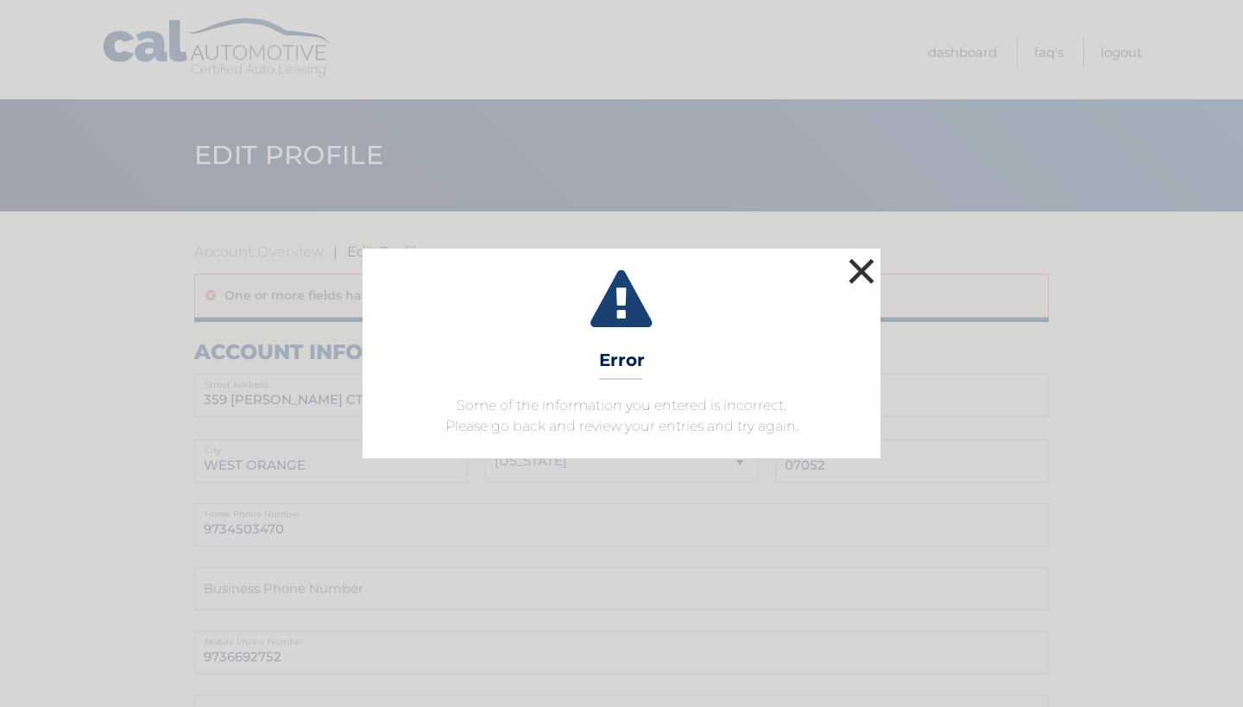
click at [858, 268] on button "×" at bounding box center [861, 271] width 35 height 35
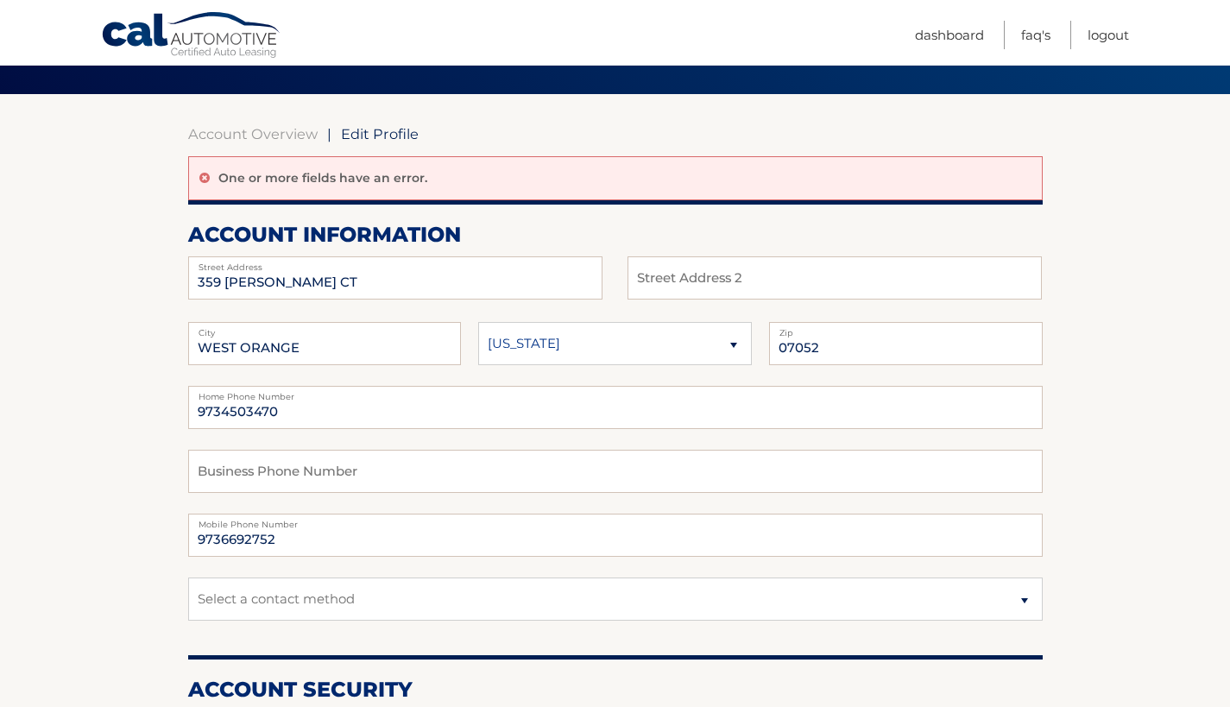
scroll to position [121, 0]
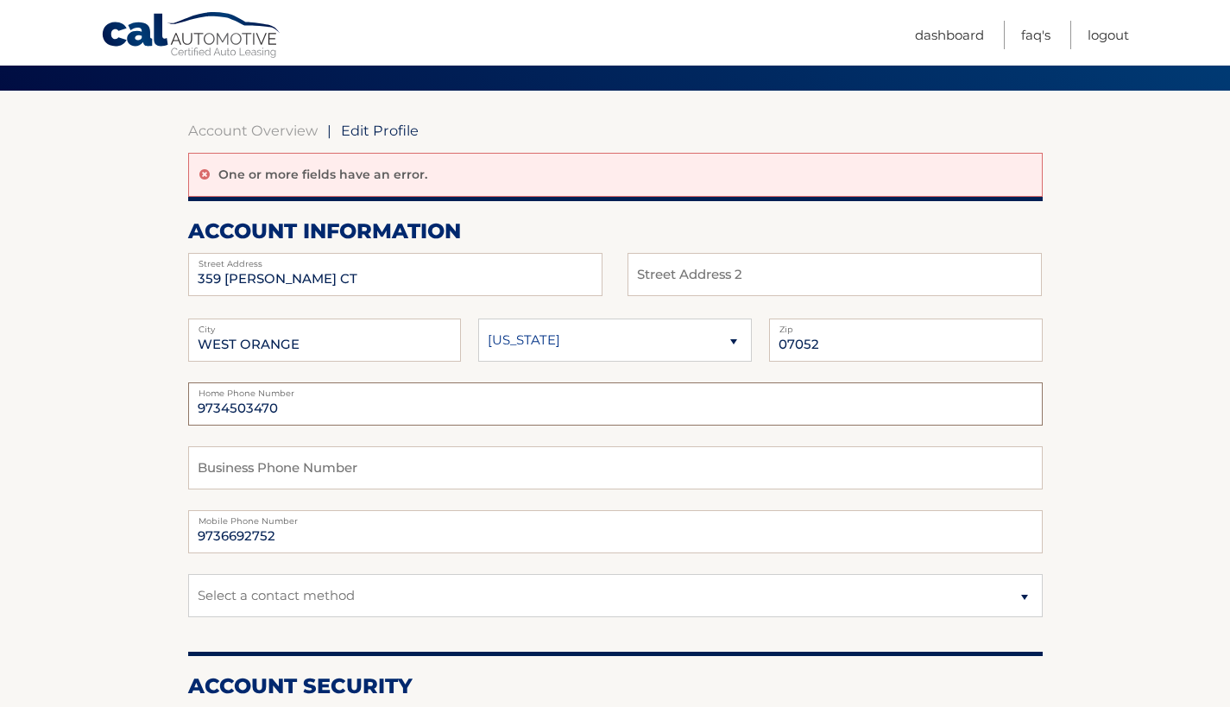
click at [305, 412] on input "9734503470" at bounding box center [615, 403] width 855 height 43
drag, startPoint x: 303, startPoint y: 408, endPoint x: 167, endPoint y: 404, distance: 135.6
type input "9736692752"
click at [284, 539] on input "9736692752" at bounding box center [615, 531] width 855 height 43
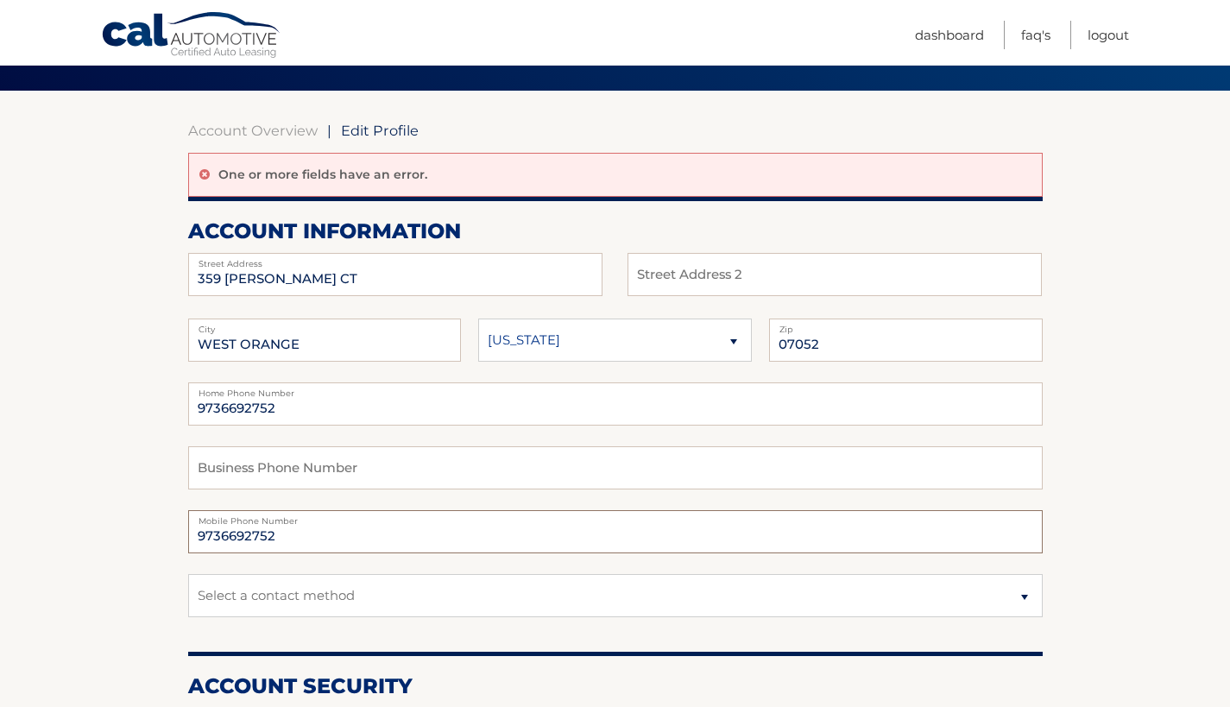
drag, startPoint x: 284, startPoint y: 539, endPoint x: 182, endPoint y: 526, distance: 102.7
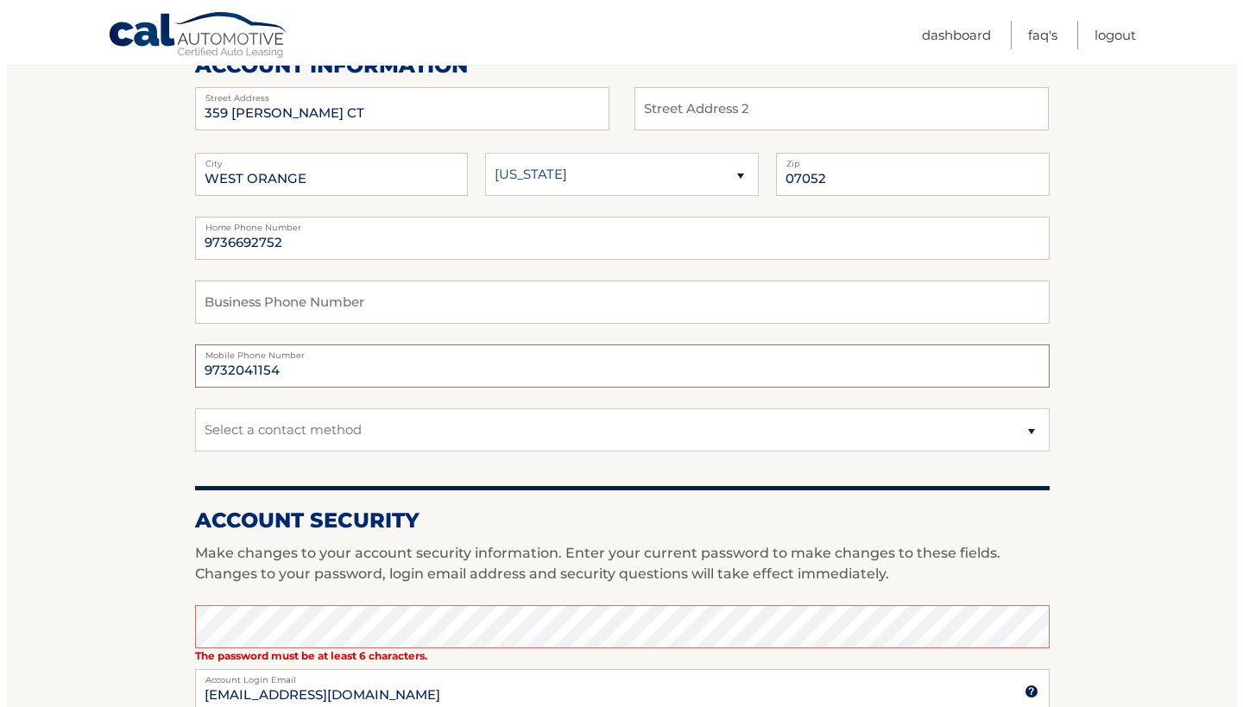
scroll to position [370, 0]
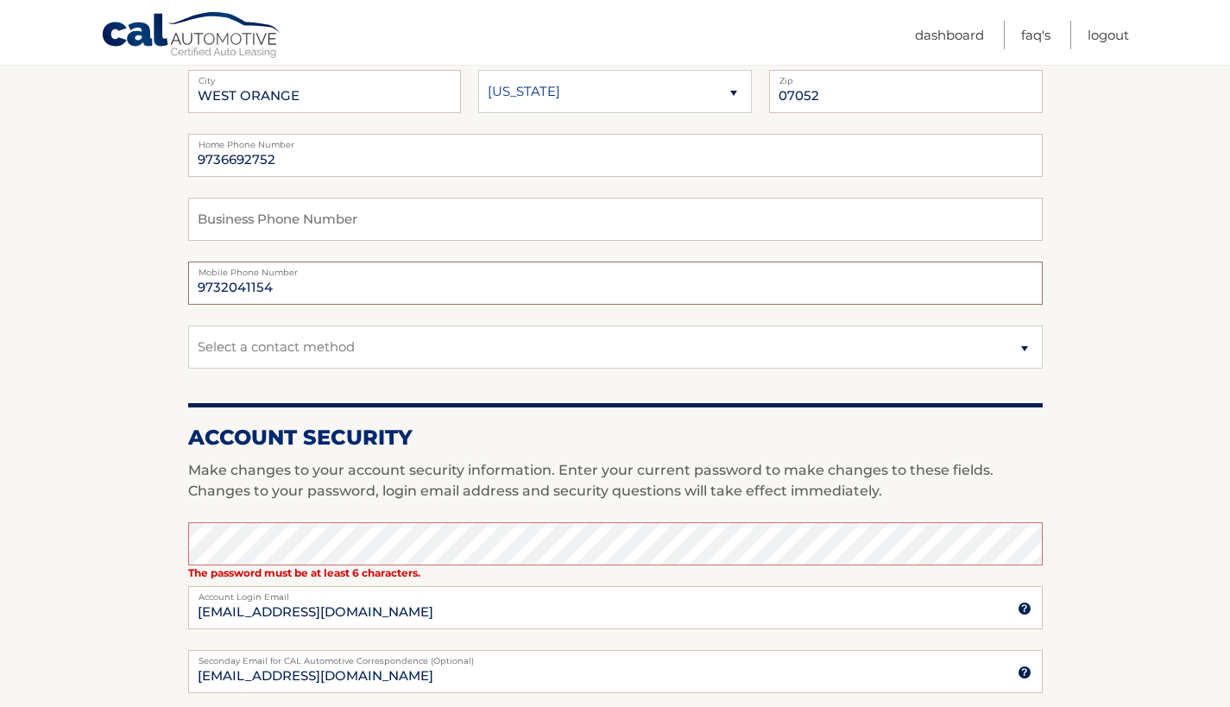
type input "9732041154"
select select "1"
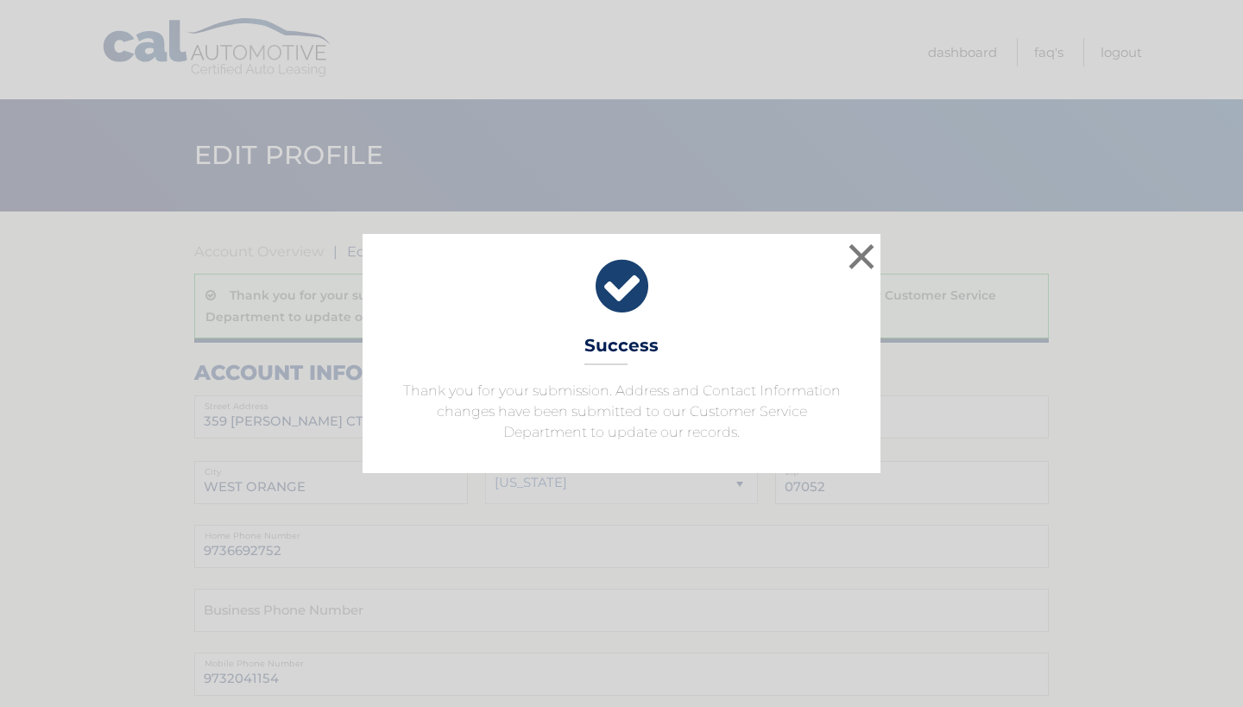
click at [862, 254] on button "×" at bounding box center [861, 256] width 35 height 35
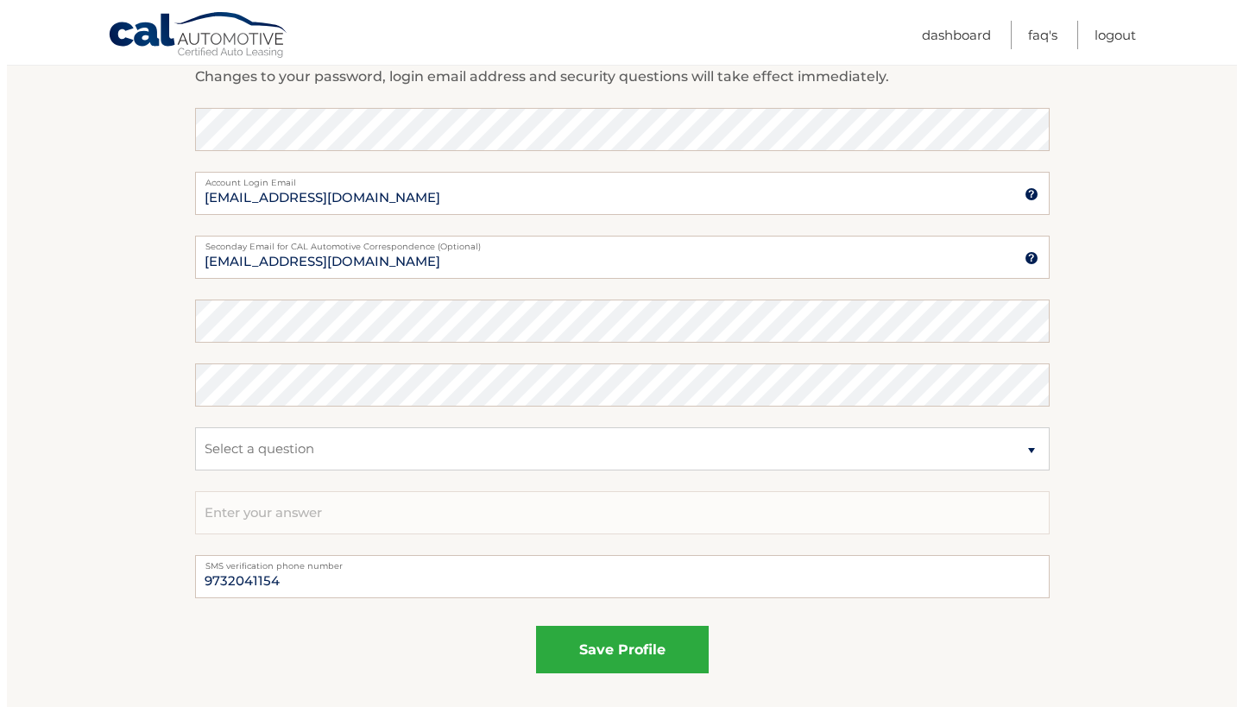
scroll to position [954, 0]
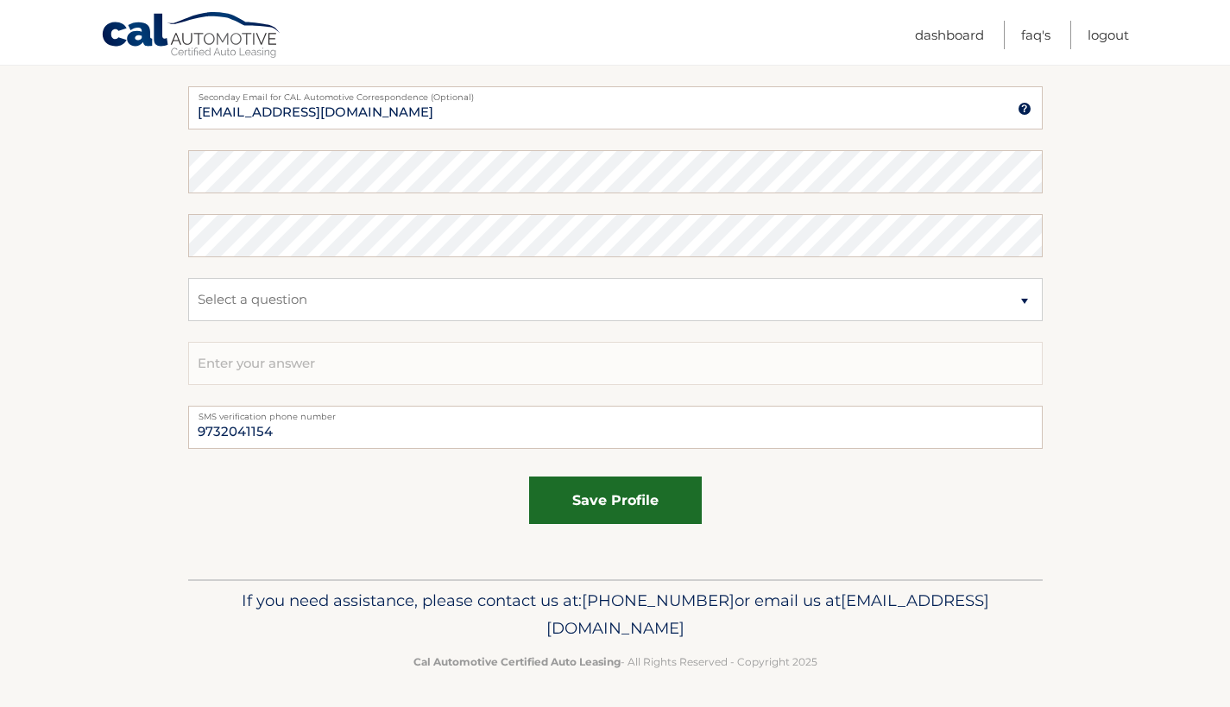
click at [622, 496] on button "save profile" at bounding box center [615, 500] width 173 height 47
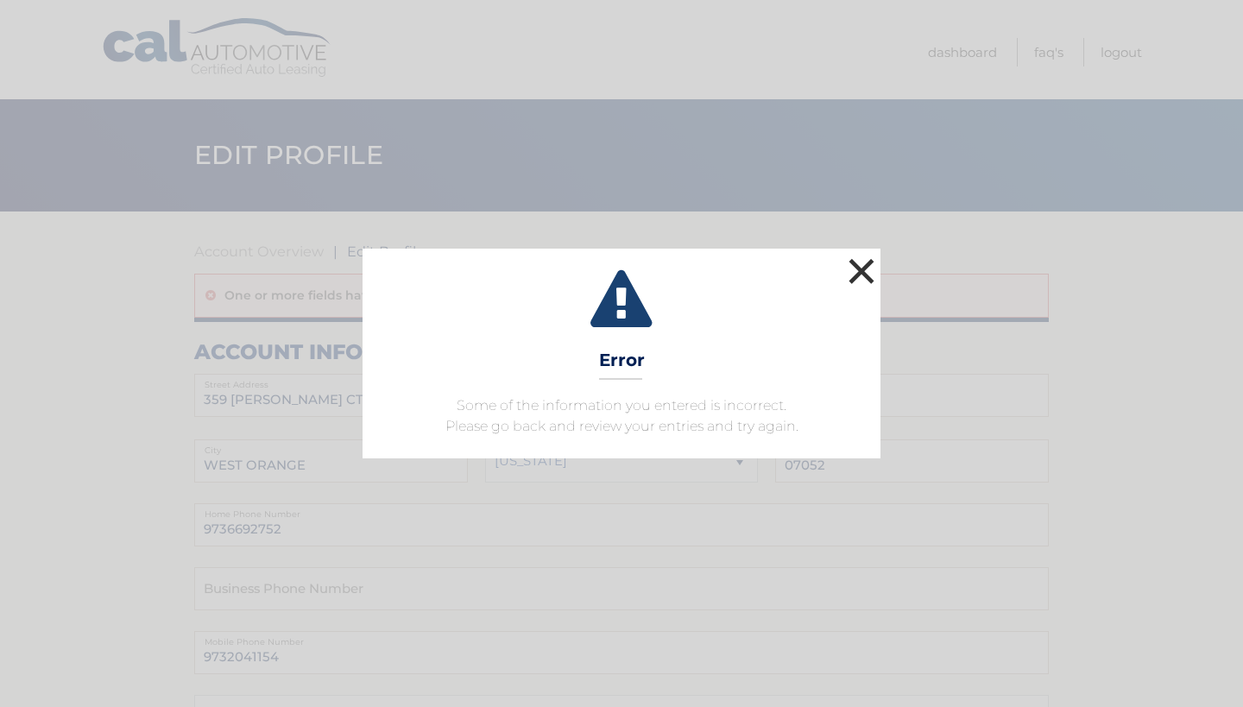
click at [856, 268] on button "×" at bounding box center [861, 271] width 35 height 35
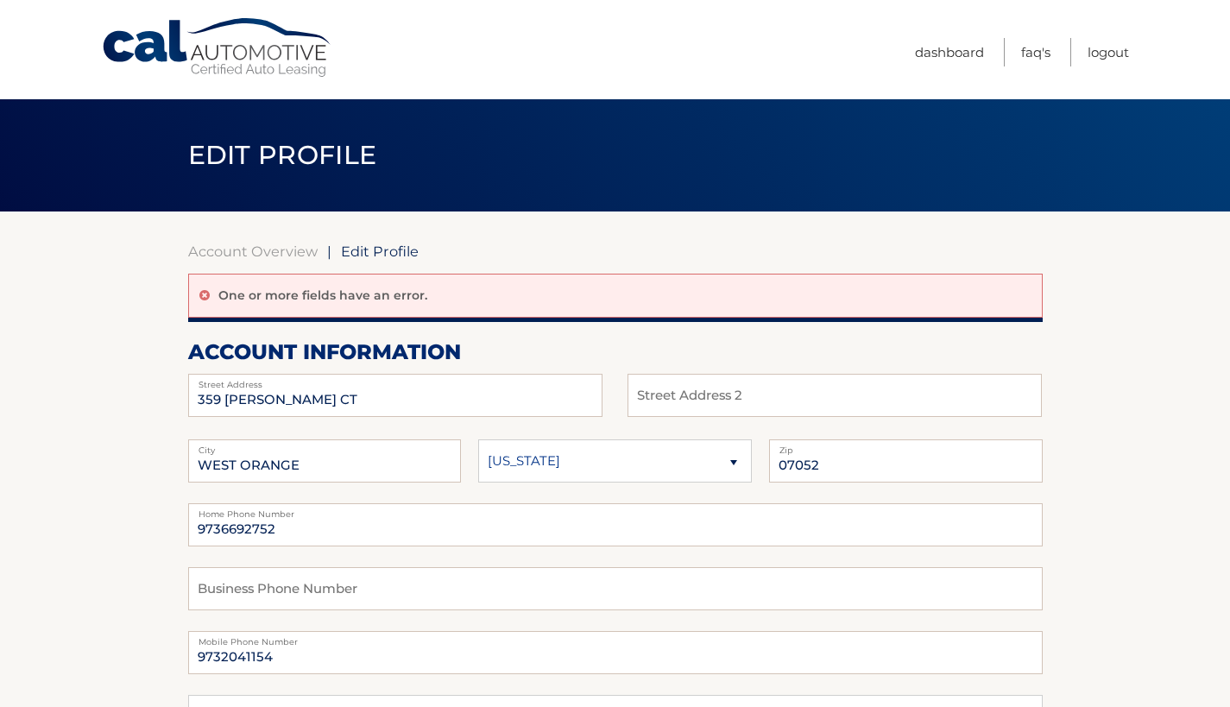
click at [386, 252] on span "Edit Profile" at bounding box center [380, 251] width 78 height 17
click at [357, 250] on span "Edit Profile" at bounding box center [380, 251] width 78 height 17
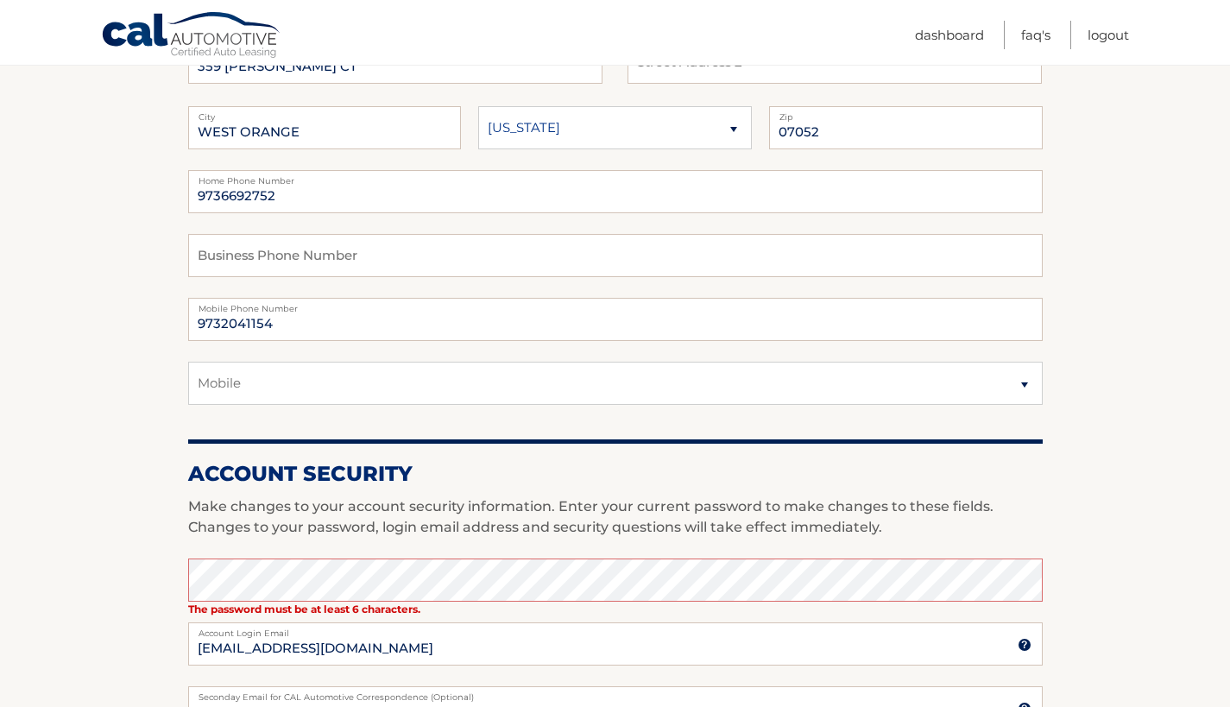
scroll to position [349, 0]
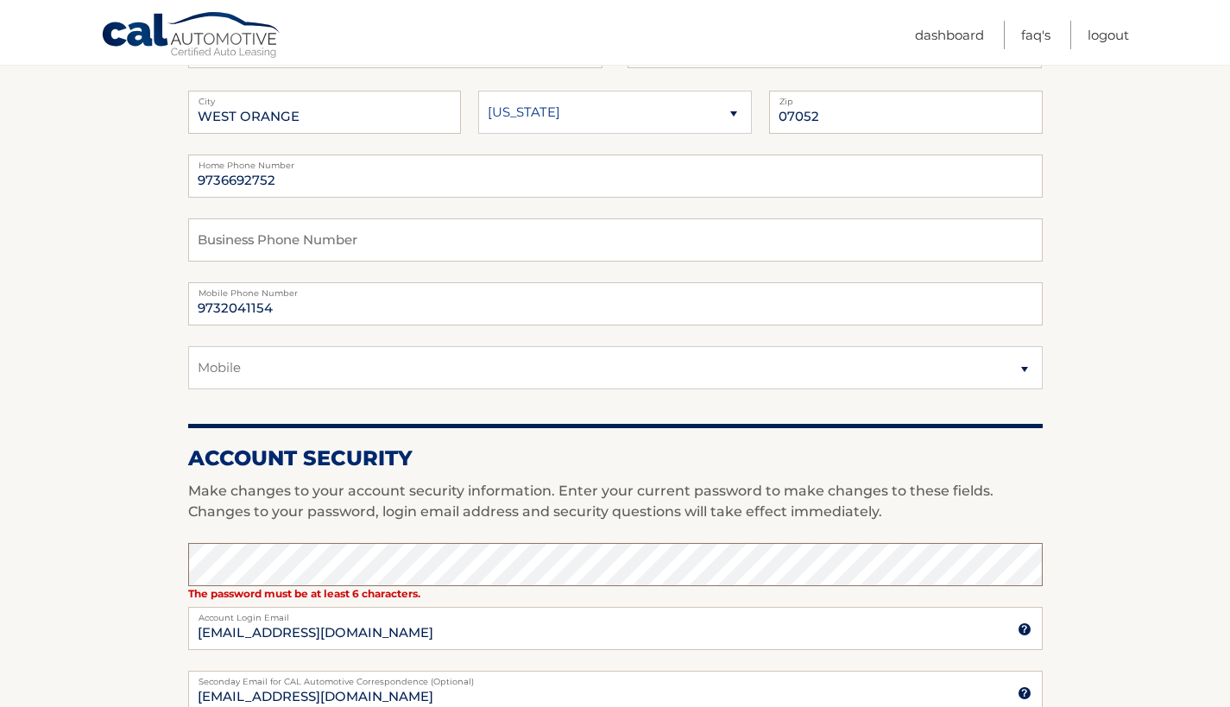
click at [181, 564] on section "Account Overview | Edit Profile One or more fields have an error. account infor…" at bounding box center [615, 513] width 1230 height 1301
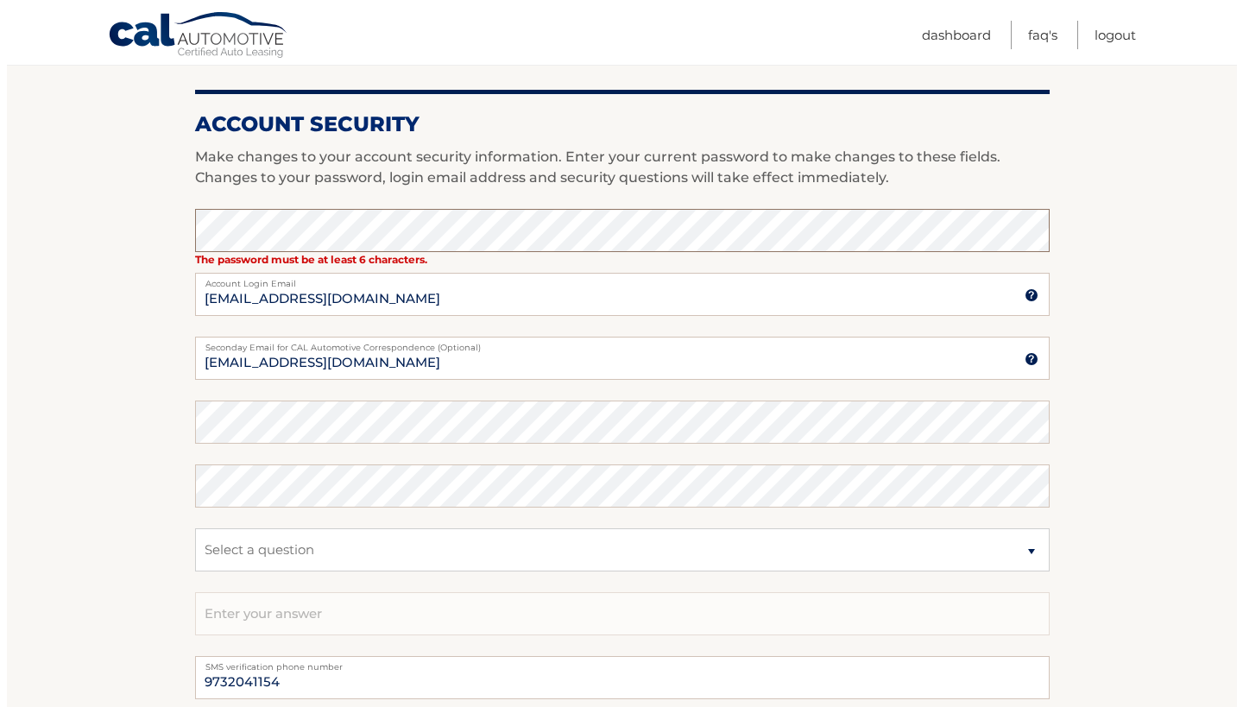
scroll to position [783, 0]
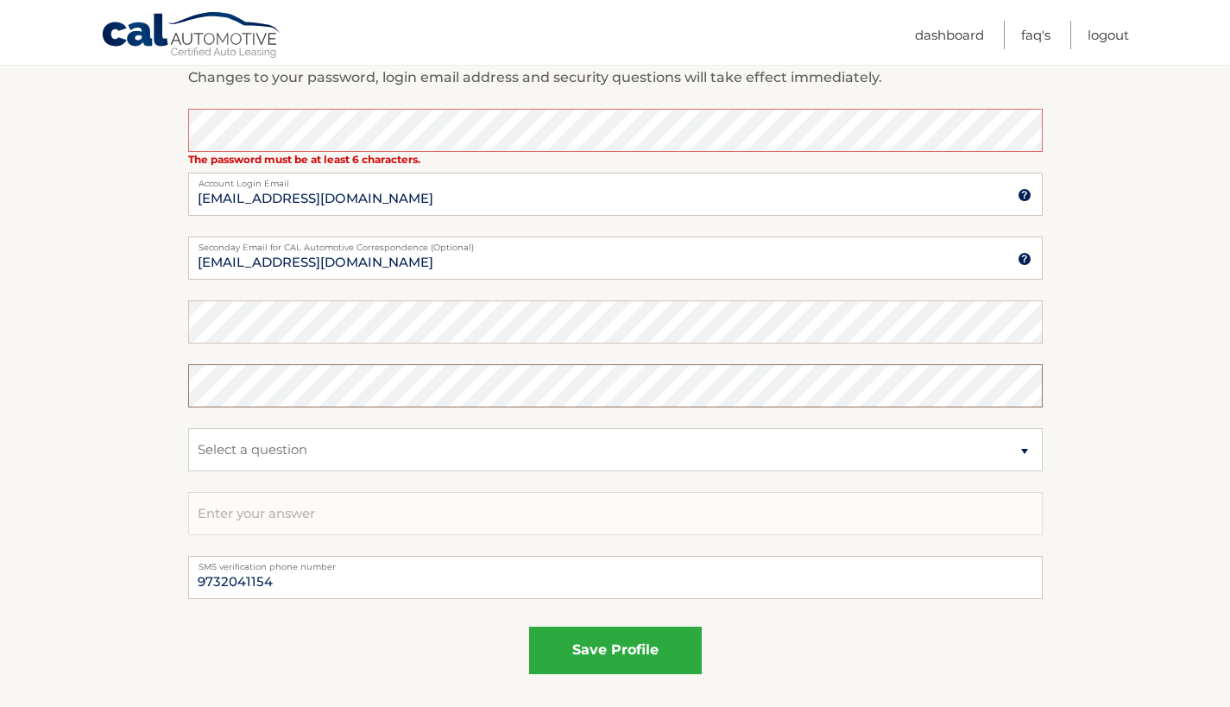
click at [615, 648] on button "save profile" at bounding box center [615, 650] width 173 height 47
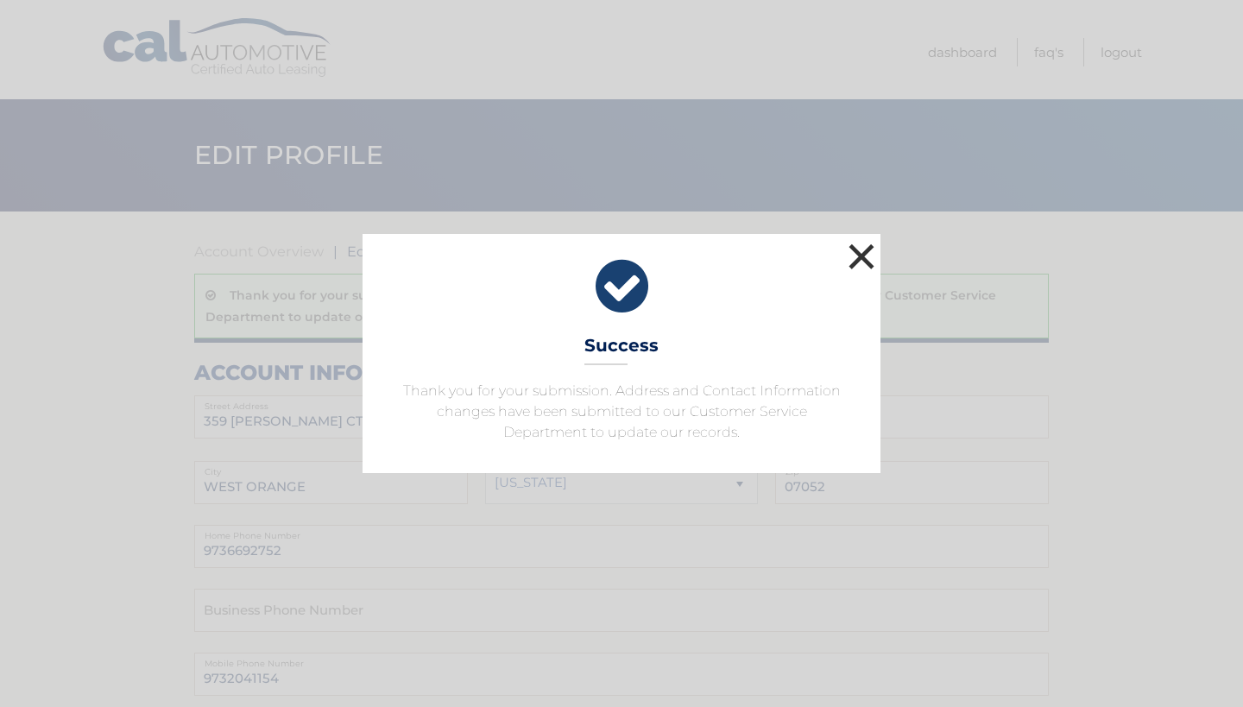
click at [863, 252] on button "×" at bounding box center [861, 256] width 35 height 35
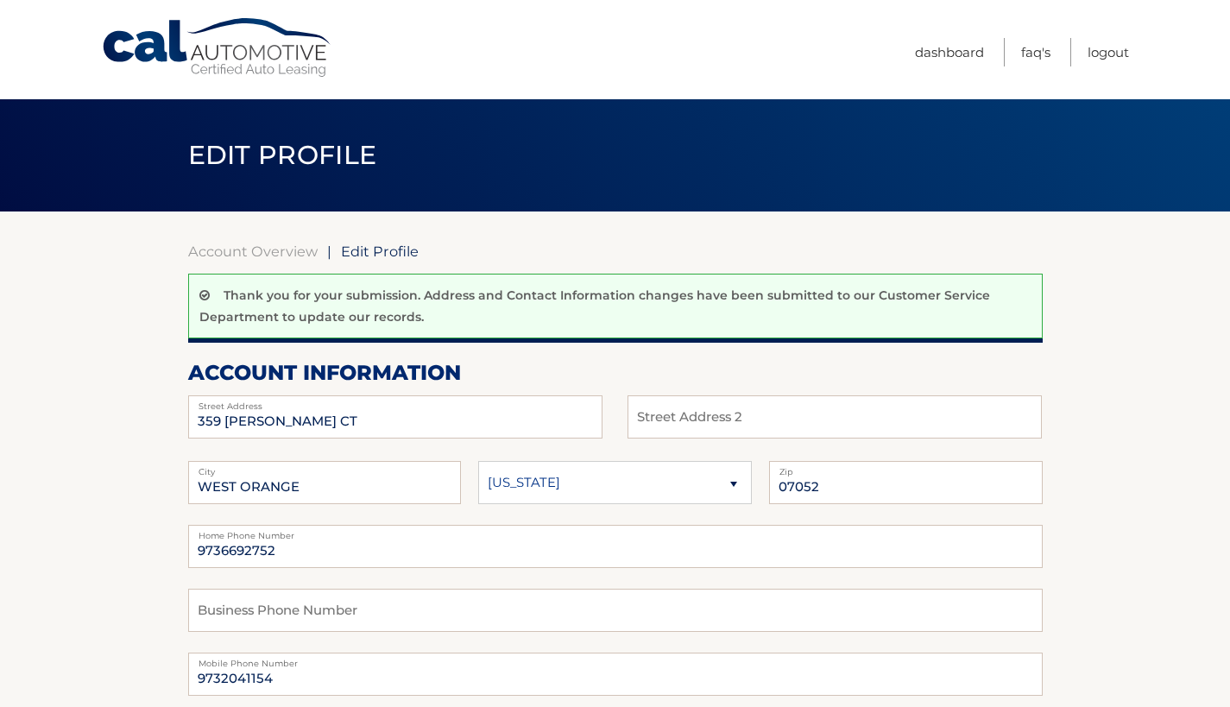
click at [373, 250] on span "Edit Profile" at bounding box center [380, 251] width 78 height 17
click at [284, 546] on input "9736692752" at bounding box center [615, 546] width 855 height 43
drag, startPoint x: 287, startPoint y: 545, endPoint x: 146, endPoint y: 538, distance: 140.9
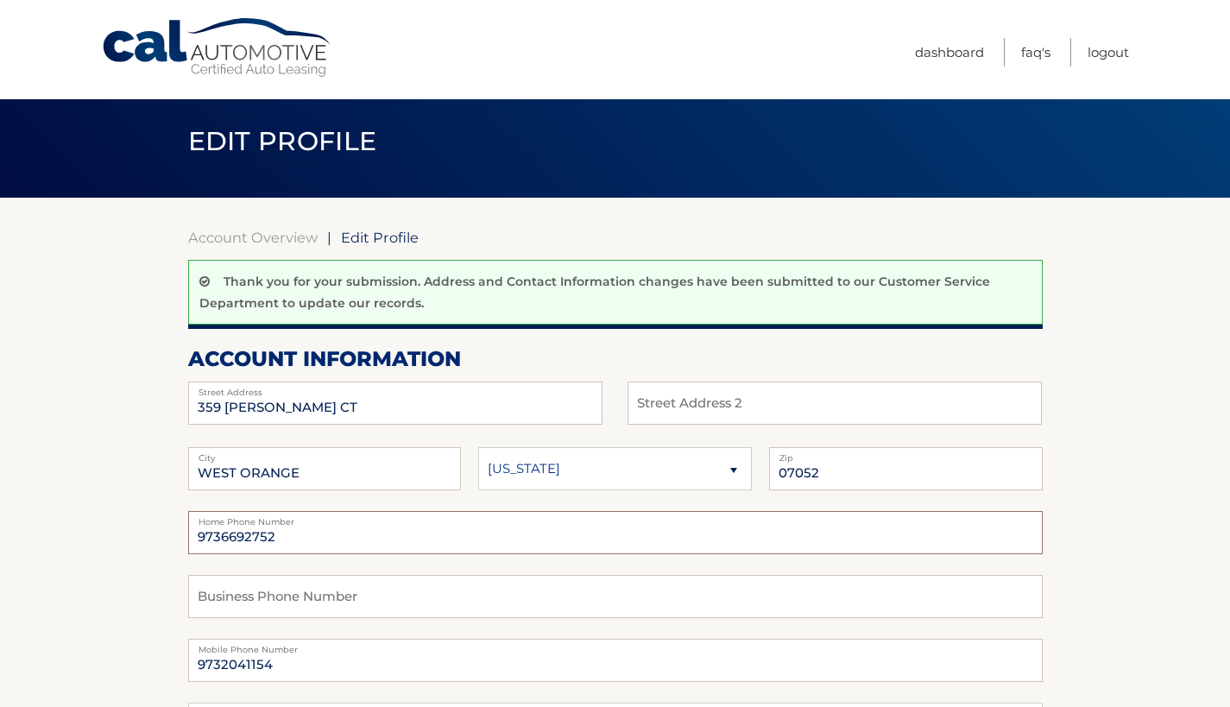
scroll to position [17, 0]
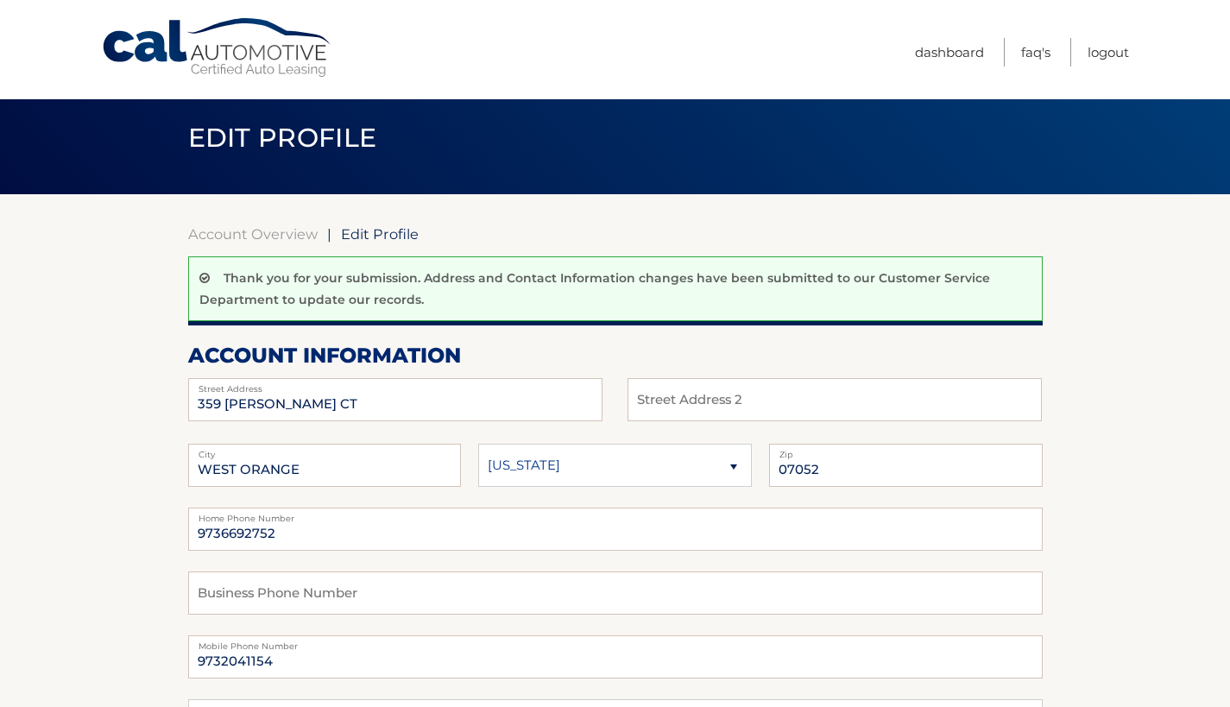
click at [369, 237] on span "Edit Profile" at bounding box center [380, 233] width 78 height 17
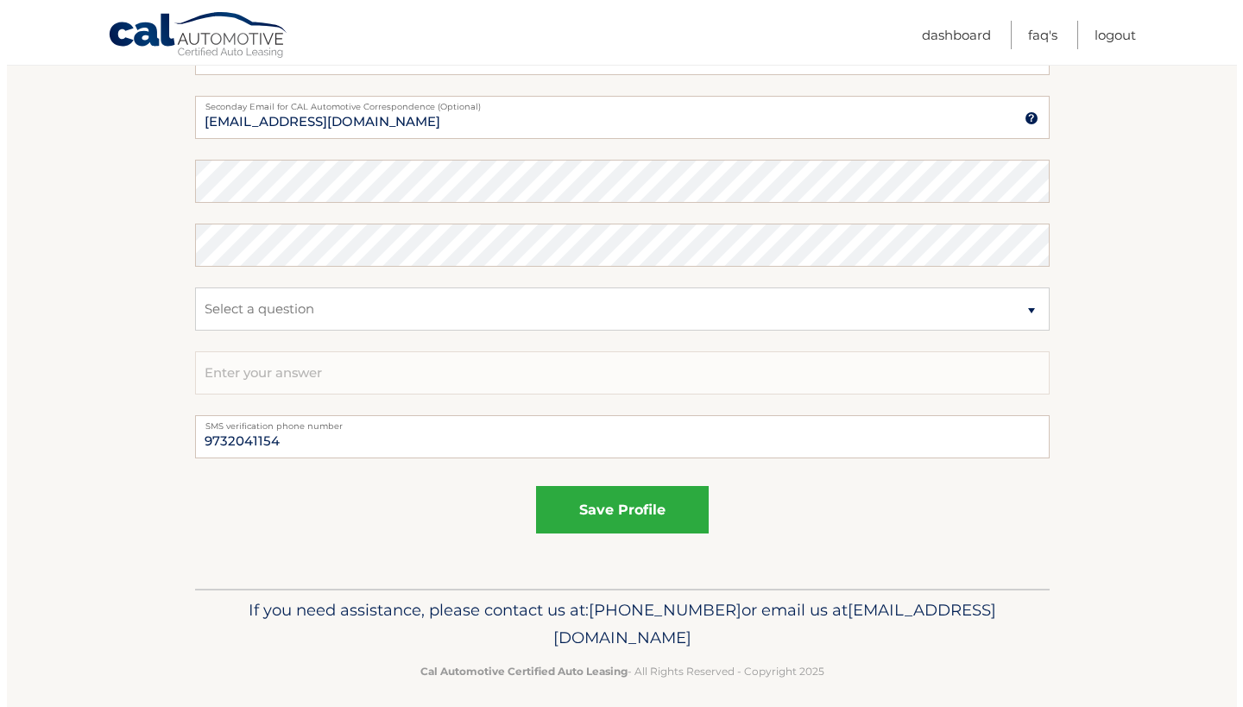
scroll to position [954, 0]
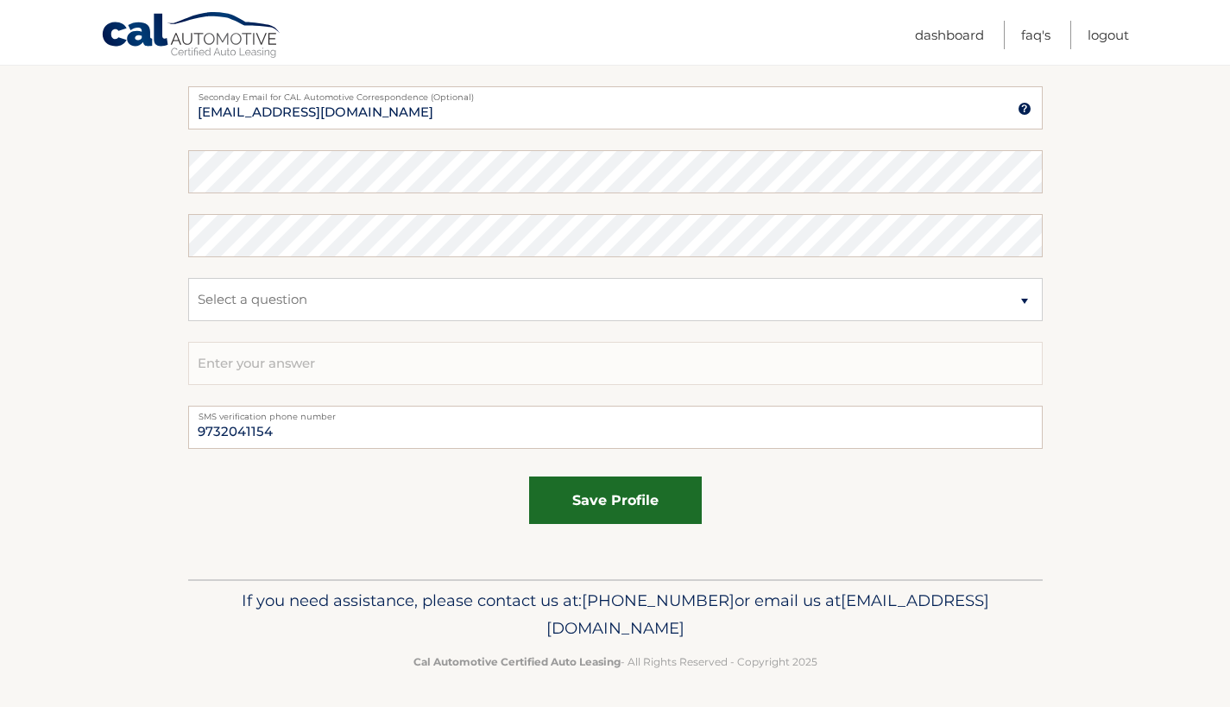
click at [605, 493] on button "save profile" at bounding box center [615, 500] width 173 height 47
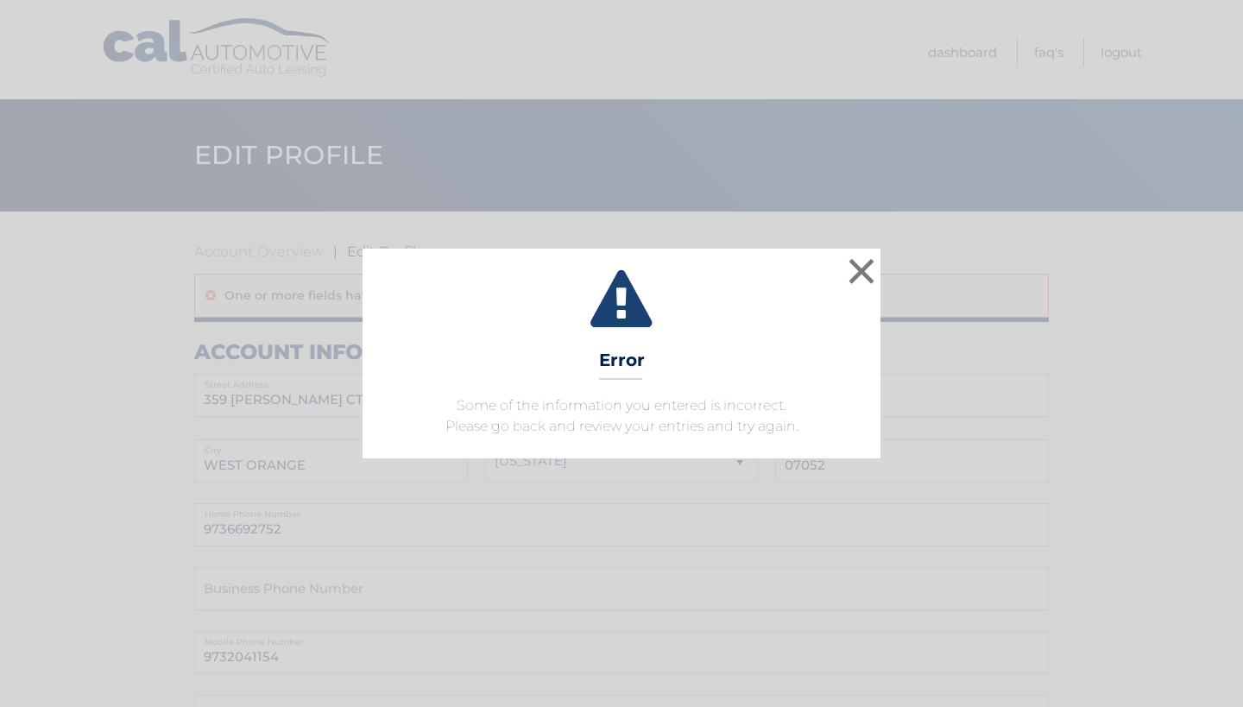
click at [860, 269] on button "×" at bounding box center [861, 271] width 35 height 35
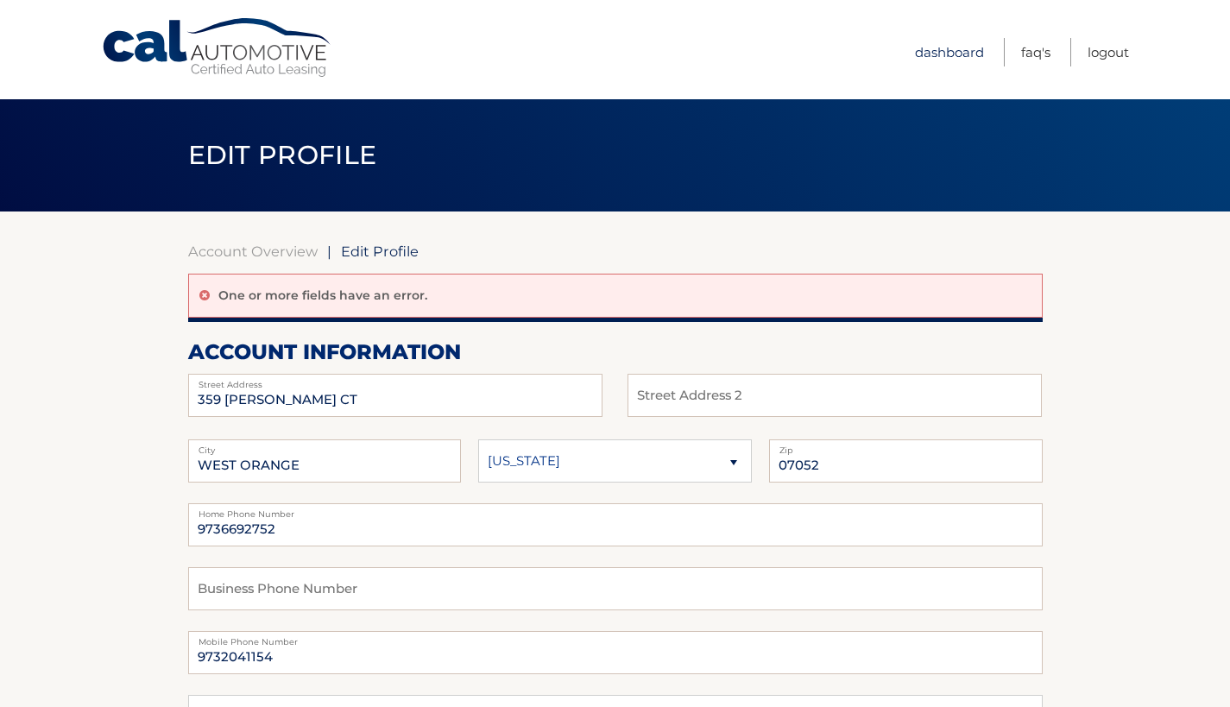
click at [945, 50] on link "Dashboard" at bounding box center [949, 52] width 69 height 28
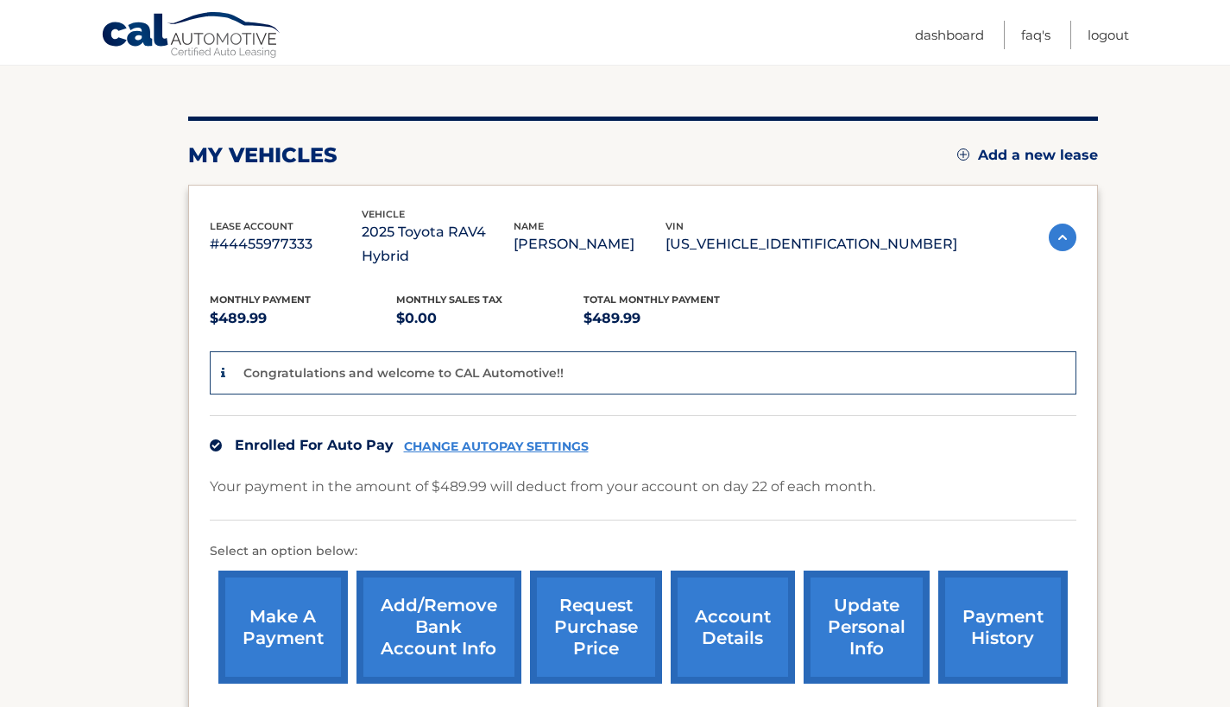
scroll to position [334, 0]
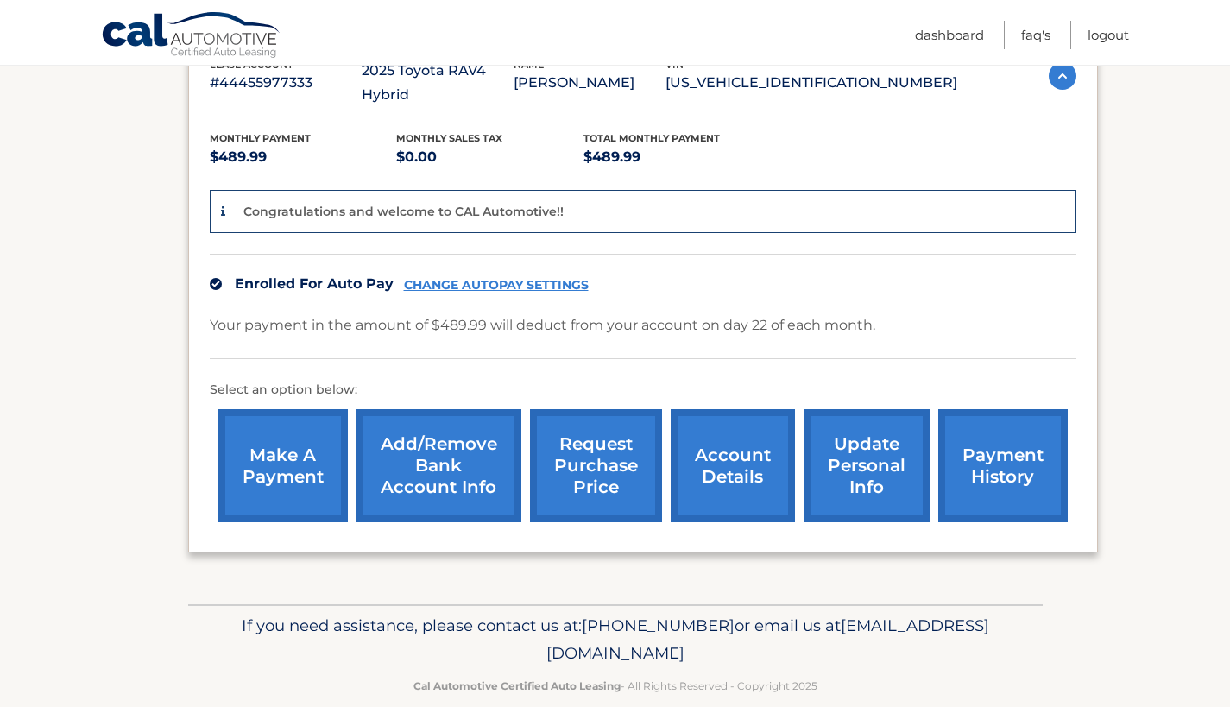
click at [867, 438] on link "update personal info" at bounding box center [867, 465] width 126 height 113
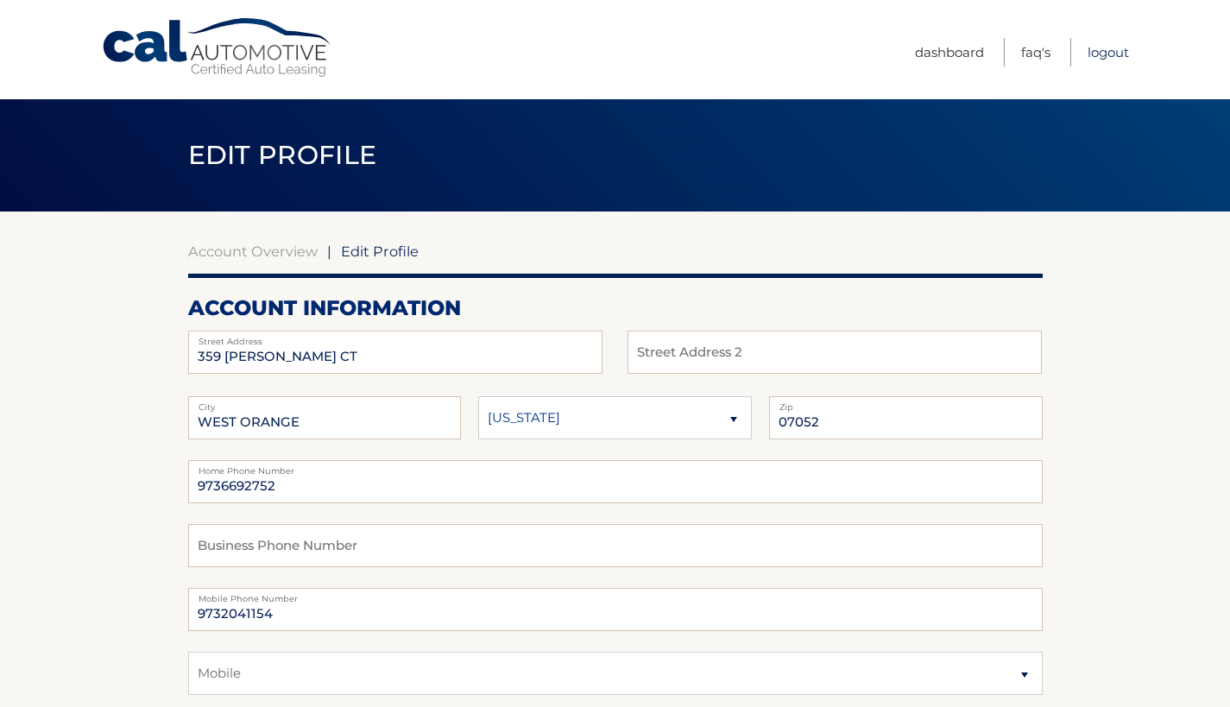
click at [1109, 46] on link "Logout" at bounding box center [1108, 52] width 41 height 28
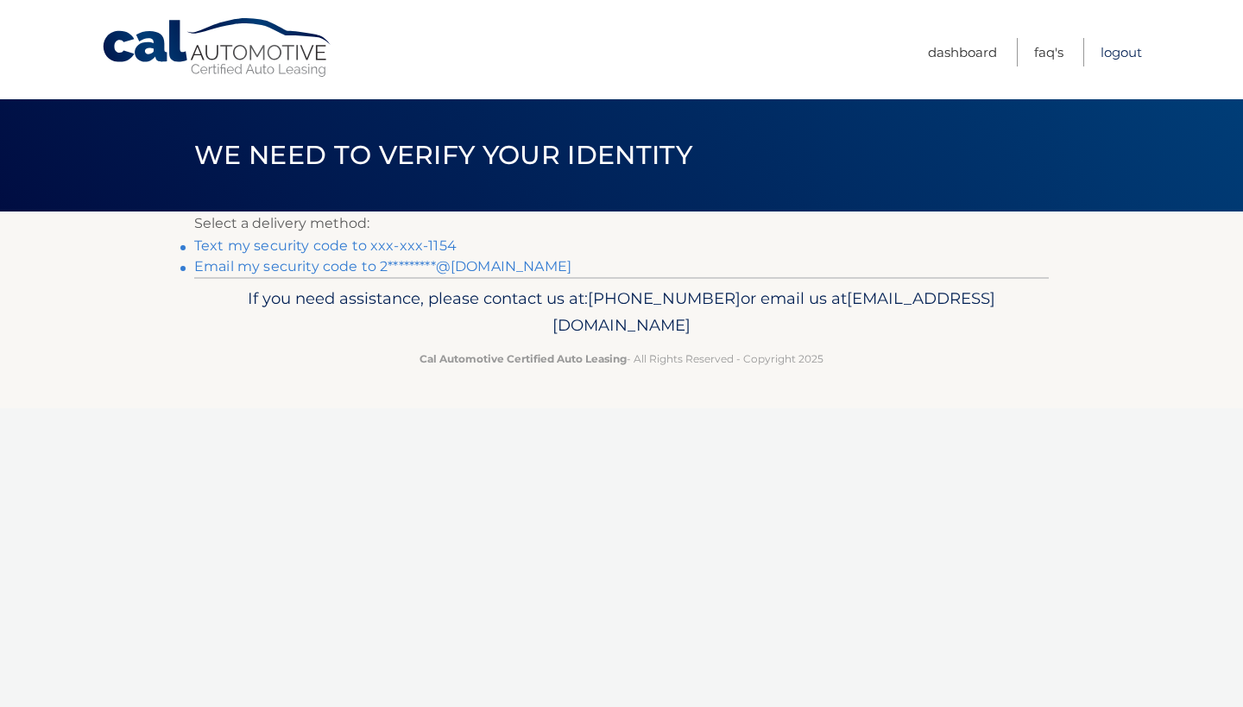
click at [1112, 51] on link "Logout" at bounding box center [1121, 52] width 41 height 28
